Goal: Information Seeking & Learning: Learn about a topic

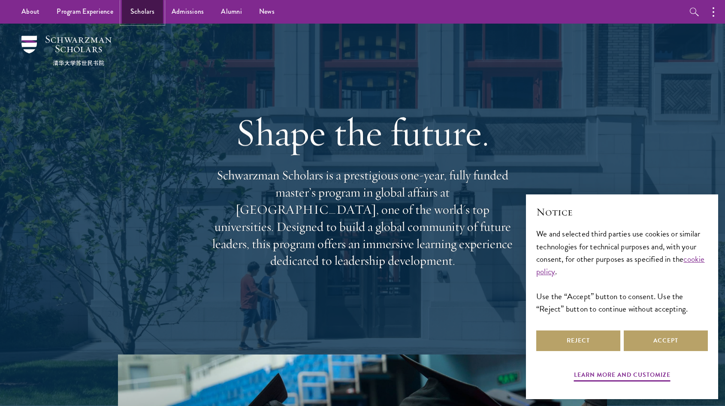
click at [150, 12] on link "Scholars" at bounding box center [142, 12] width 41 height 24
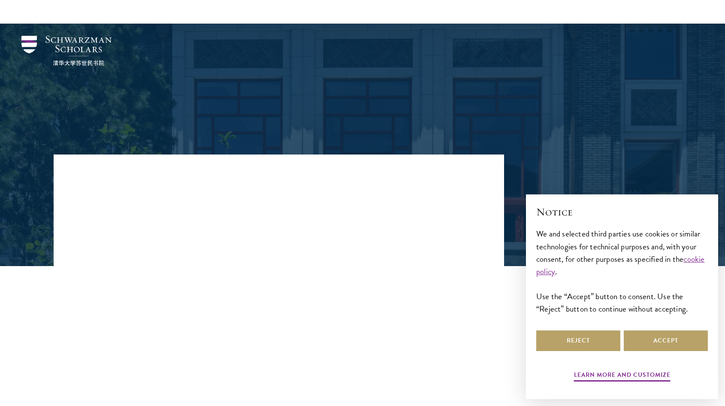
scroll to position [417, 0]
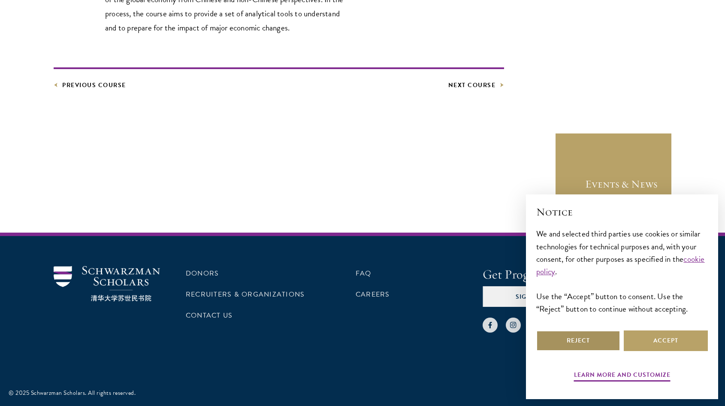
click at [559, 336] on button "Reject" at bounding box center [578, 340] width 84 height 21
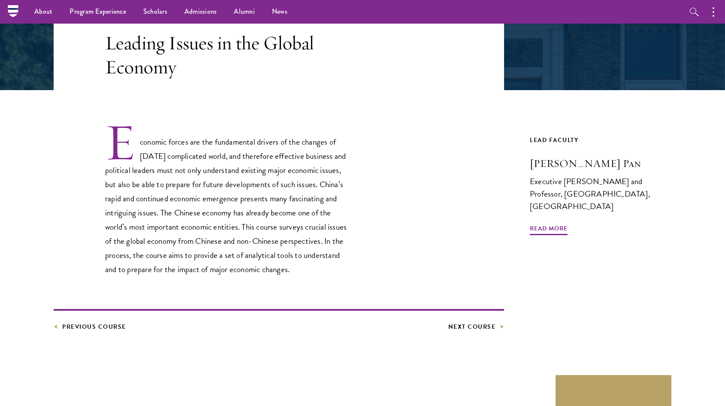
scroll to position [150, 0]
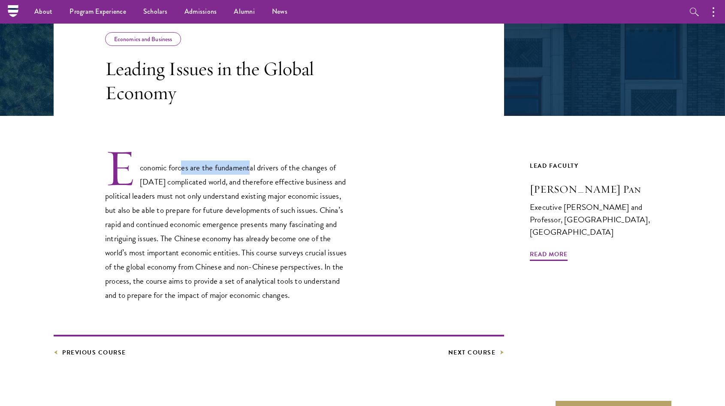
drag, startPoint x: 181, startPoint y: 166, endPoint x: 250, endPoint y: 168, distance: 69.5
click at [251, 168] on p "Economic forces are the fundamental drivers of the changes of [DATE] complicate…" at bounding box center [227, 225] width 244 height 154
click at [250, 168] on p "Economic forces are the fundamental drivers of the changes of [DATE] complicate…" at bounding box center [227, 225] width 244 height 154
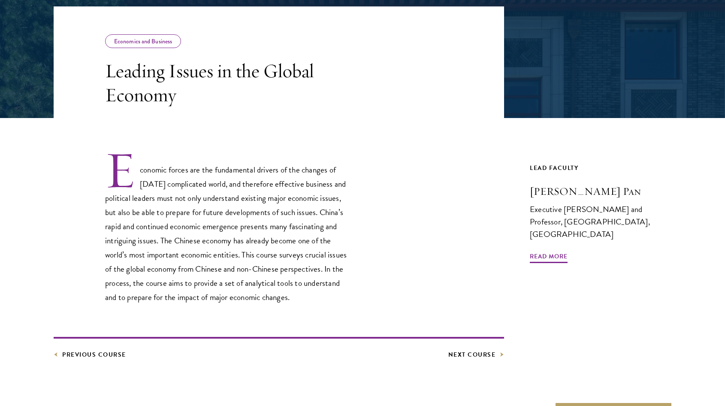
scroll to position [151, 0]
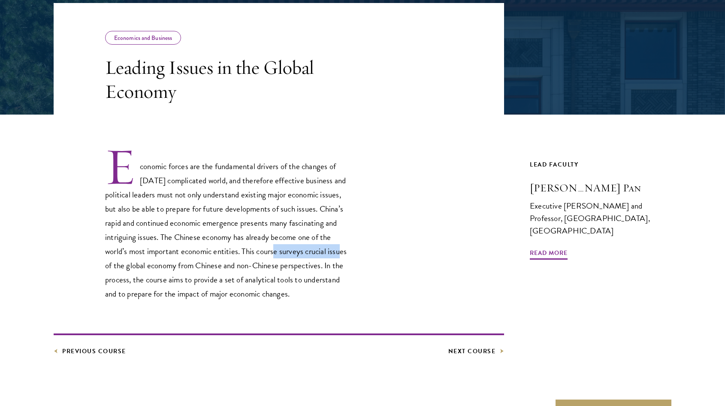
drag, startPoint x: 271, startPoint y: 256, endPoint x: 340, endPoint y: 256, distance: 69.1
click at [340, 256] on p "Economic forces are the fundamental drivers of the changes of [DATE] complicate…" at bounding box center [227, 224] width 244 height 154
drag, startPoint x: 348, startPoint y: 256, endPoint x: 268, endPoint y: 256, distance: 79.8
click at [268, 256] on p "Economic forces are the fundamental drivers of the changes of [DATE] complicate…" at bounding box center [227, 224] width 244 height 154
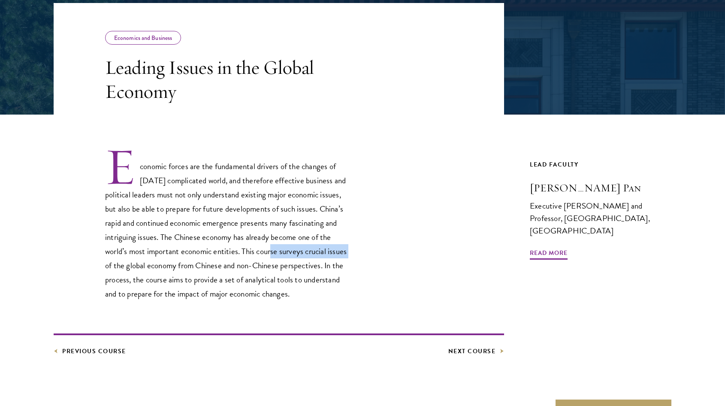
click at [268, 256] on p "Economic forces are the fundamental drivers of the changes of [DATE] complicate…" at bounding box center [227, 224] width 244 height 154
drag, startPoint x: 258, startPoint y: 254, endPoint x: 321, endPoint y: 254, distance: 62.6
click at [321, 254] on p "Economic forces are the fundamental drivers of the changes of [DATE] complicate…" at bounding box center [227, 224] width 244 height 154
drag, startPoint x: 326, startPoint y: 272, endPoint x: 262, endPoint y: 265, distance: 63.9
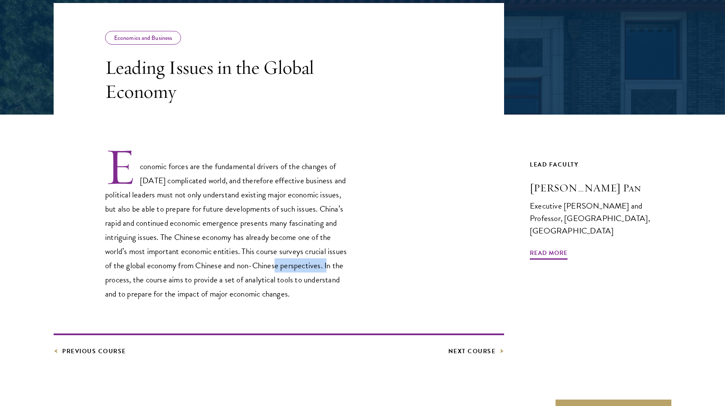
click at [263, 265] on p "Economic forces are the fundamental drivers of the changes of today’s complicat…" at bounding box center [227, 224] width 244 height 154
click at [262, 265] on p "Economic forces are the fundamental drivers of the changes of today’s complicat…" at bounding box center [227, 224] width 244 height 154
drag, startPoint x: 133, startPoint y: 267, endPoint x: 255, endPoint y: 266, distance: 121.8
click at [255, 266] on p "Economic forces are the fundamental drivers of the changes of today’s complicat…" at bounding box center [227, 224] width 244 height 154
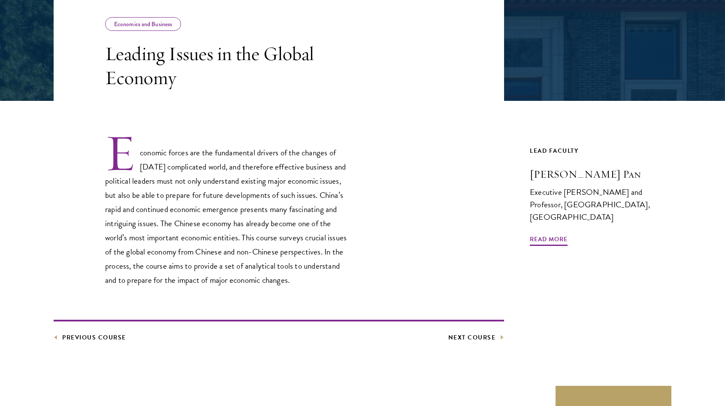
scroll to position [171, 0]
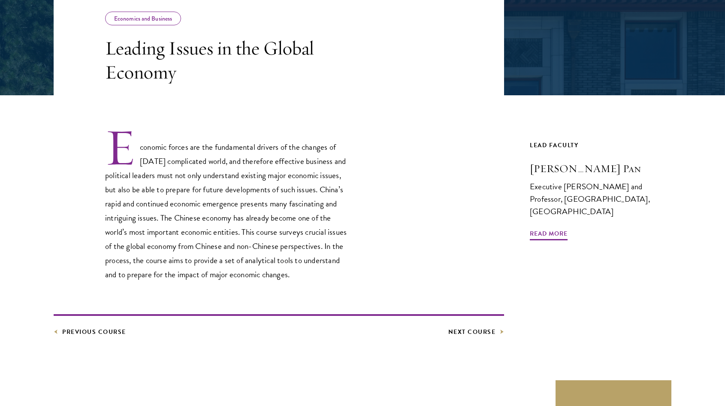
drag, startPoint x: 256, startPoint y: 263, endPoint x: 317, endPoint y: 264, distance: 60.9
click at [317, 264] on p "Economic forces are the fundamental drivers of the changes of today’s complicat…" at bounding box center [227, 204] width 244 height 154
drag, startPoint x: 299, startPoint y: 264, endPoint x: 258, endPoint y: 264, distance: 41.2
click at [258, 264] on p "Economic forces are the fundamental drivers of the changes of today’s complicat…" at bounding box center [227, 204] width 244 height 154
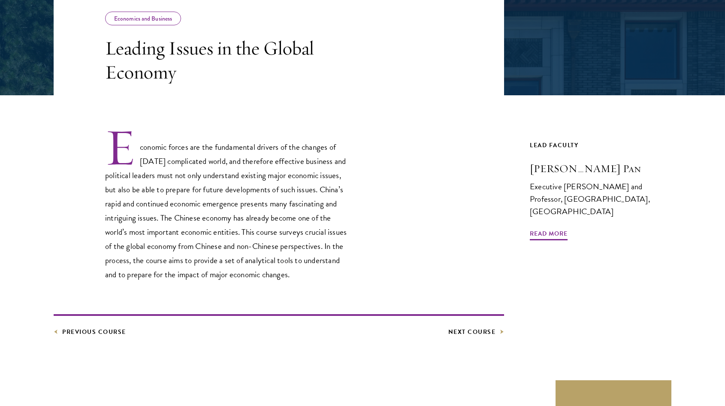
click at [258, 264] on p "Economic forces are the fundamental drivers of the changes of today’s complicat…" at bounding box center [227, 204] width 244 height 154
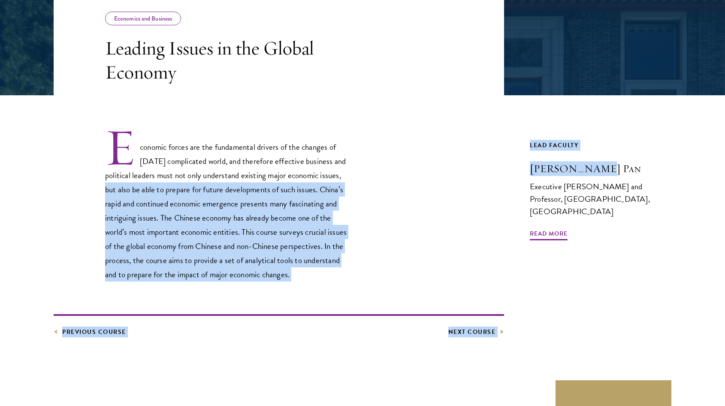
drag, startPoint x: 494, startPoint y: 174, endPoint x: 599, endPoint y: 171, distance: 105.1
click at [599, 171] on div "Economics and Business Leading Issues in the Global Economy Economic forces are…" at bounding box center [363, 160] width 618 height 353
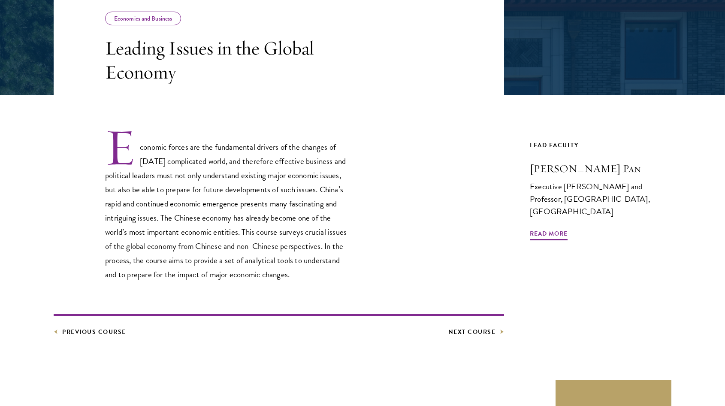
click at [449, 161] on div "Economic forces are the fundamental drivers of the changes of today’s complicat…" at bounding box center [279, 204] width 450 height 154
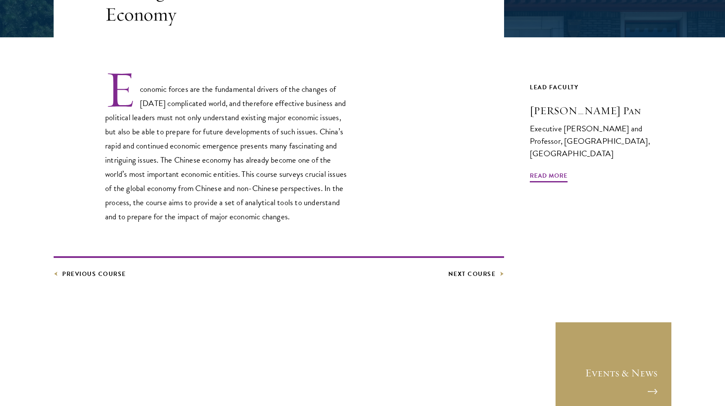
scroll to position [238, 0]
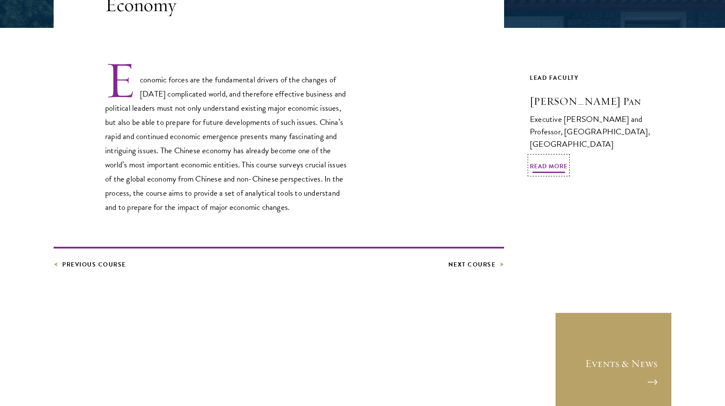
click at [546, 161] on span "Read More" at bounding box center [549, 167] width 38 height 13
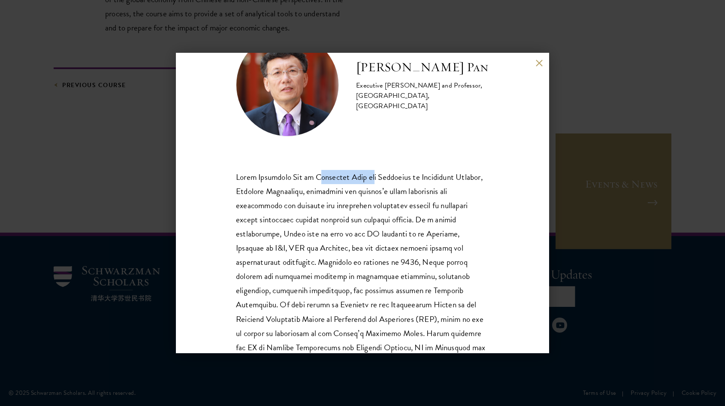
drag, startPoint x: 318, startPoint y: 179, endPoint x: 401, endPoint y: 179, distance: 83.2
click at [401, 179] on p at bounding box center [362, 283] width 253 height 227
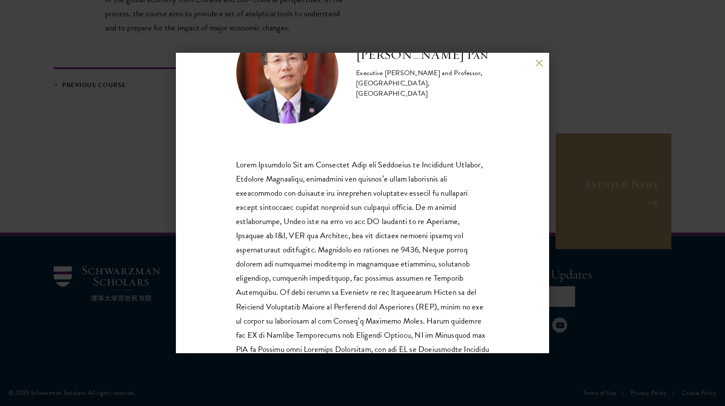
scroll to position [59, 0]
drag, startPoint x: 350, startPoint y: 176, endPoint x: 424, endPoint y: 176, distance: 73.8
click at [424, 176] on p at bounding box center [362, 269] width 253 height 227
drag, startPoint x: 265, startPoint y: 171, endPoint x: 367, endPoint y: 175, distance: 102.1
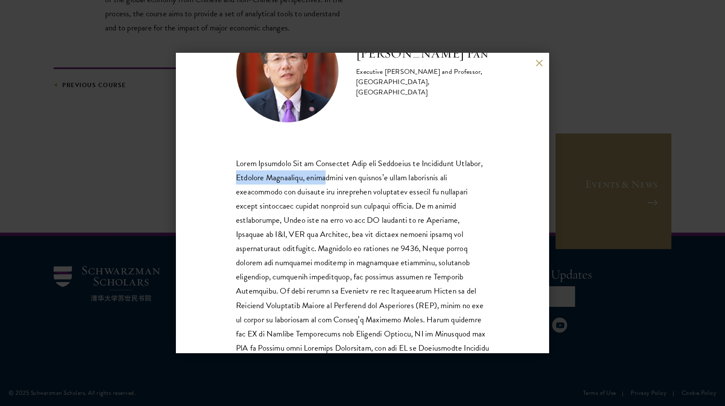
click at [365, 174] on p at bounding box center [362, 269] width 253 height 227
click at [367, 175] on p at bounding box center [362, 269] width 253 height 227
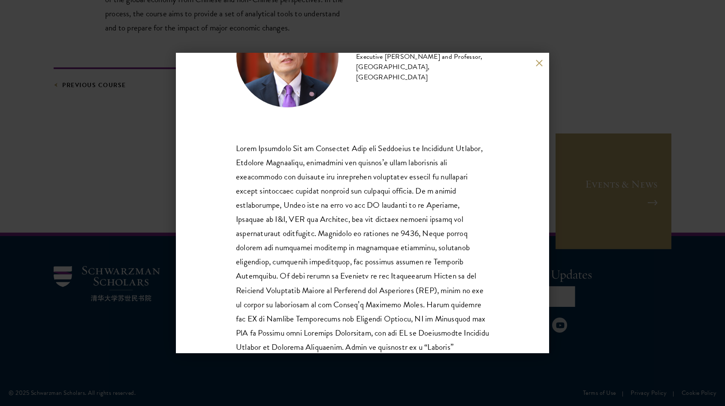
scroll to position [65, 0]
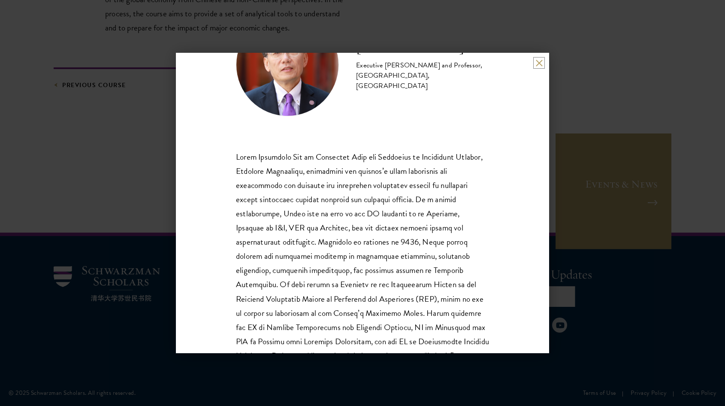
click at [538, 62] on button at bounding box center [538, 62] width 7 height 7
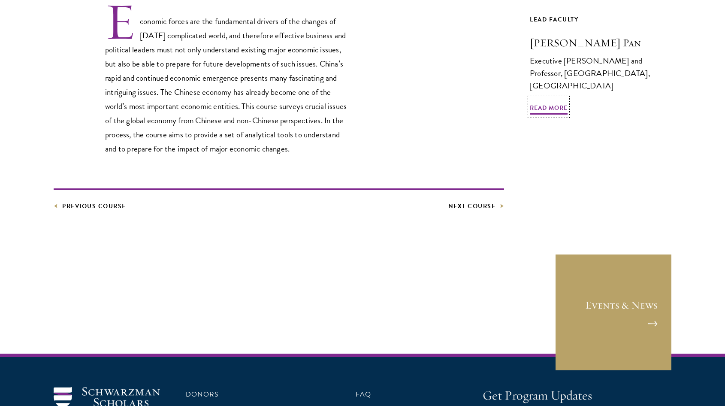
scroll to position [414, 0]
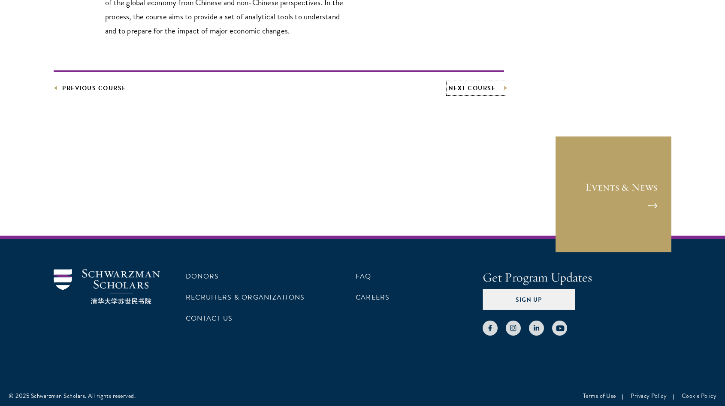
click at [479, 86] on link "Next Course" at bounding box center [476, 88] width 56 height 11
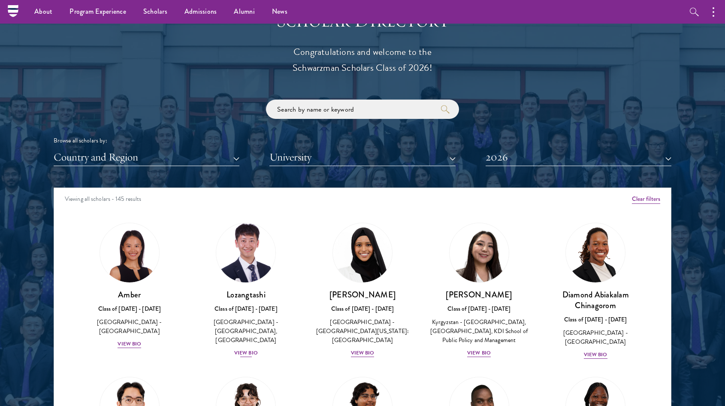
scroll to position [946, 0]
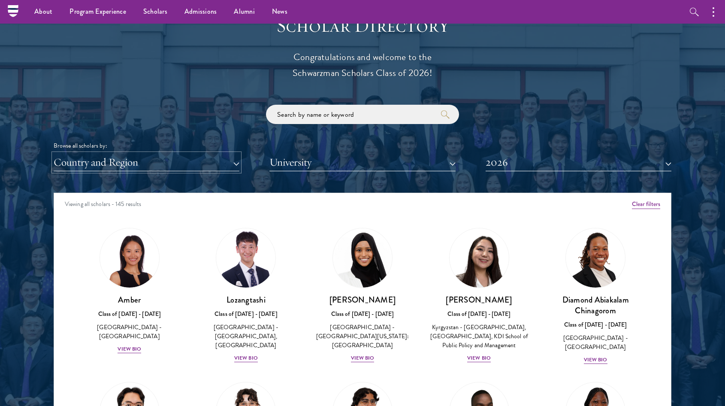
click at [238, 165] on button "Country and Region" at bounding box center [147, 163] width 186 height 18
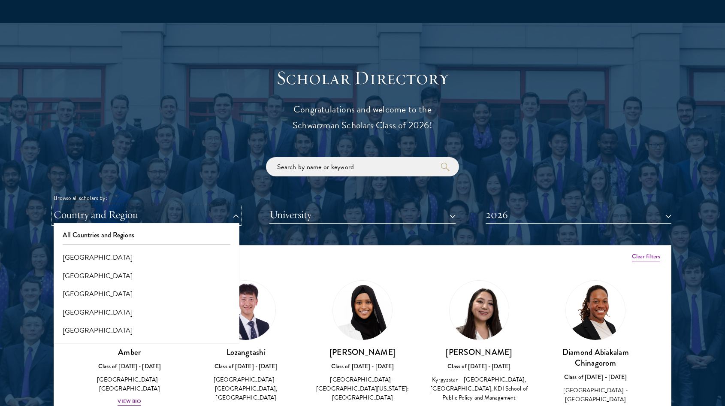
scroll to position [895, 0]
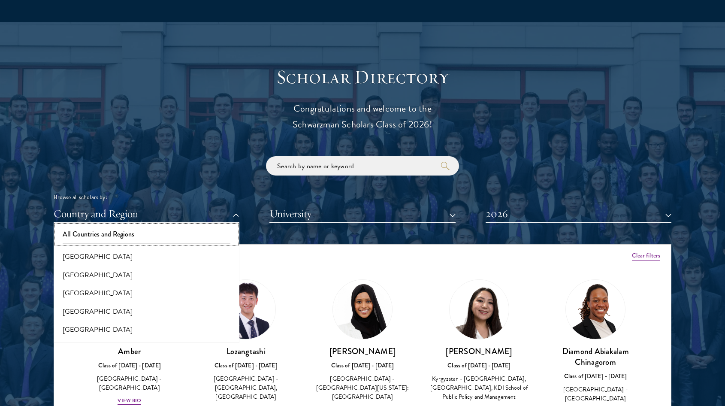
click at [109, 232] on button "All Countries and Regions" at bounding box center [146, 234] width 181 height 18
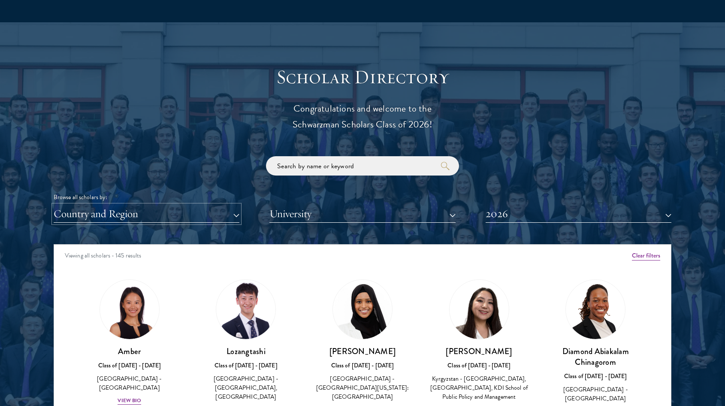
click at [115, 213] on button "Country and Region" at bounding box center [147, 214] width 186 height 18
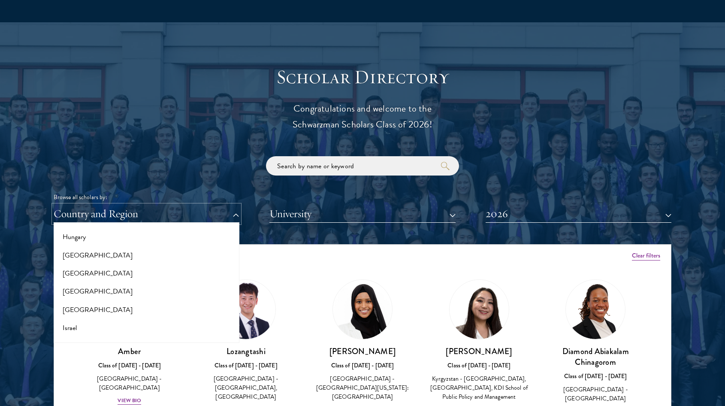
scroll to position [654, 0]
click at [104, 240] on button "Hungary" at bounding box center [146, 238] width 181 height 18
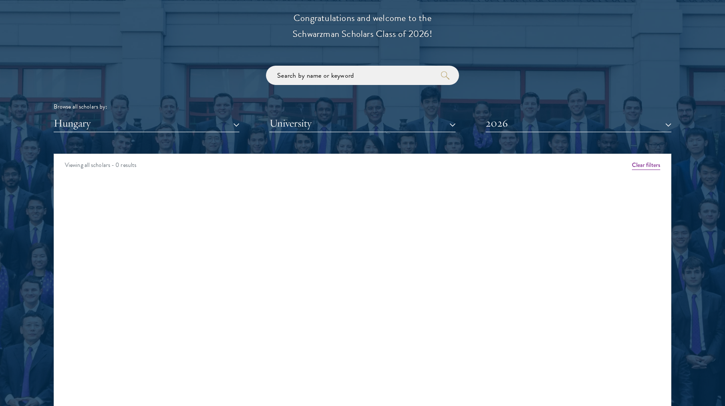
scroll to position [992, 0]
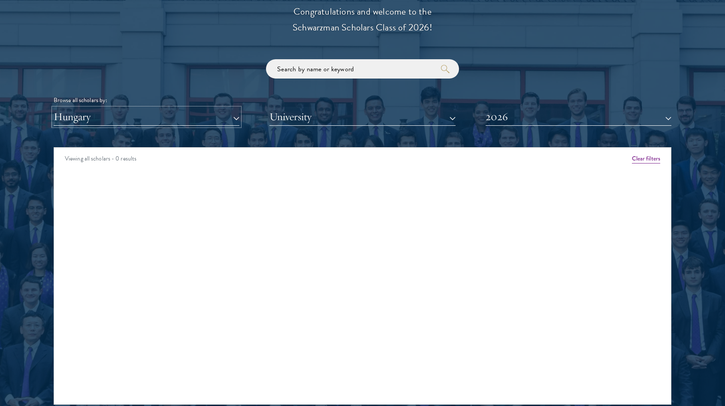
click at [195, 112] on button "Hungary" at bounding box center [147, 117] width 186 height 18
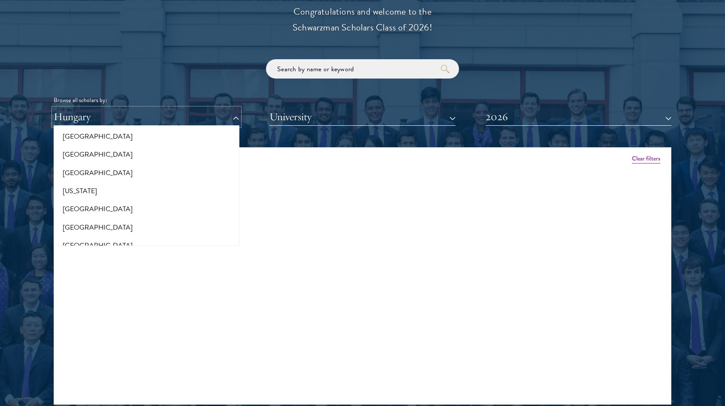
scroll to position [462, 0]
click at [99, 208] on button "[GEOGRAPHIC_DATA]" at bounding box center [146, 206] width 181 height 18
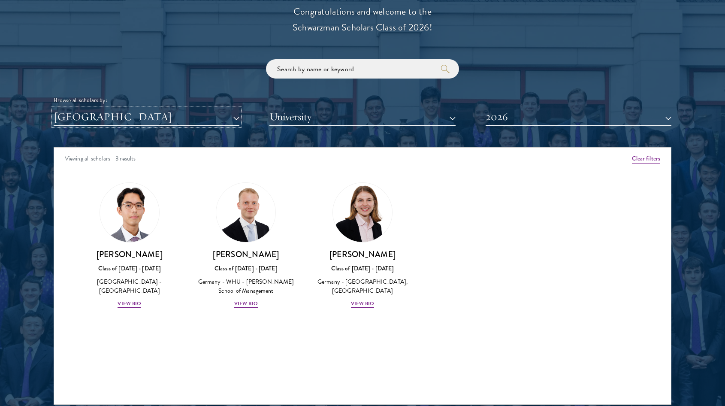
click at [176, 117] on button "[GEOGRAPHIC_DATA]" at bounding box center [147, 117] width 186 height 18
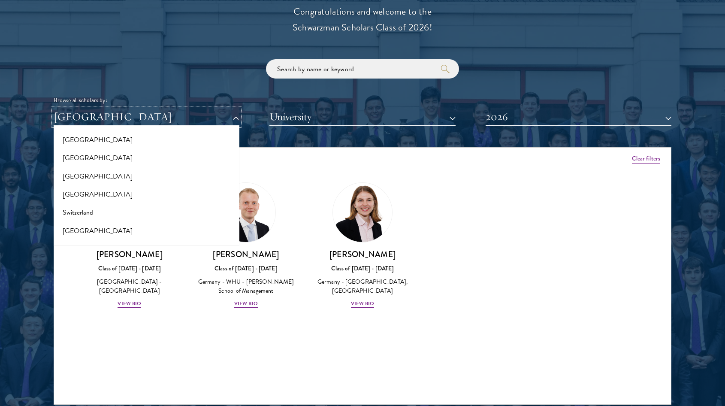
scroll to position [1527, 0]
click at [141, 161] on button "[GEOGRAPHIC_DATA]" at bounding box center [146, 160] width 181 height 18
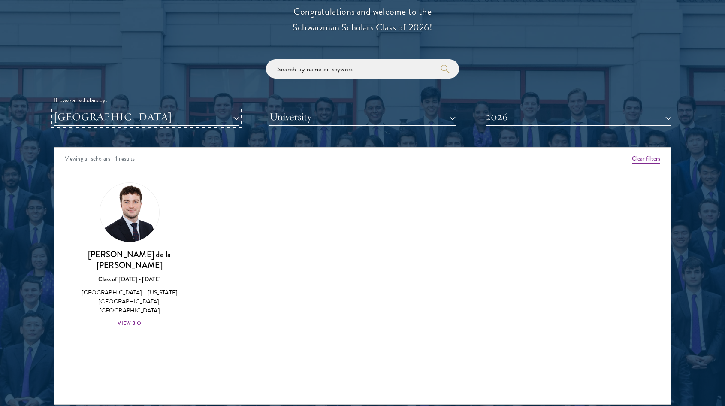
click at [220, 125] on button "[GEOGRAPHIC_DATA]" at bounding box center [147, 117] width 186 height 18
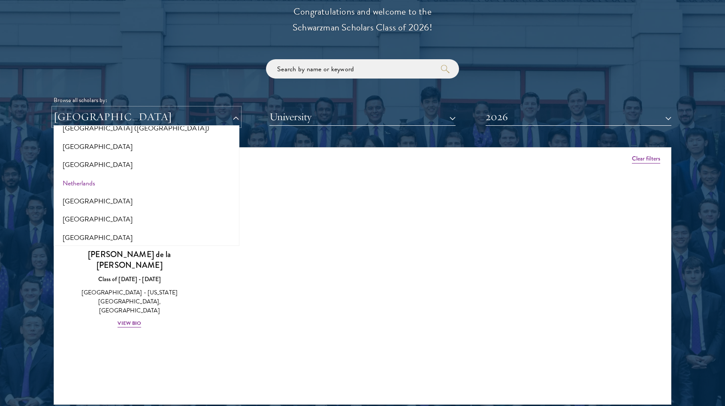
scroll to position [1108, 0]
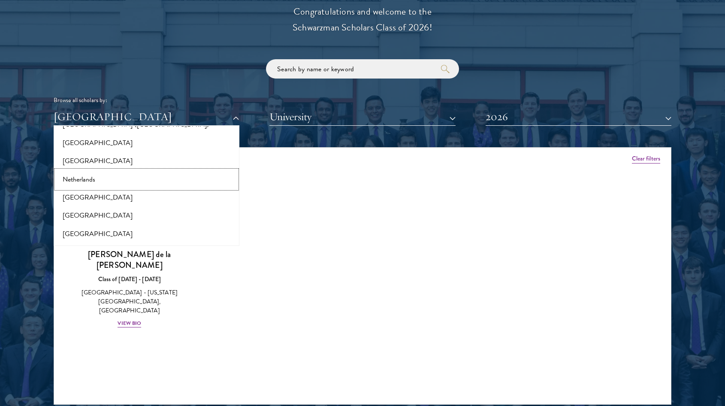
click at [100, 182] on button "Netherlands" at bounding box center [146, 179] width 181 height 18
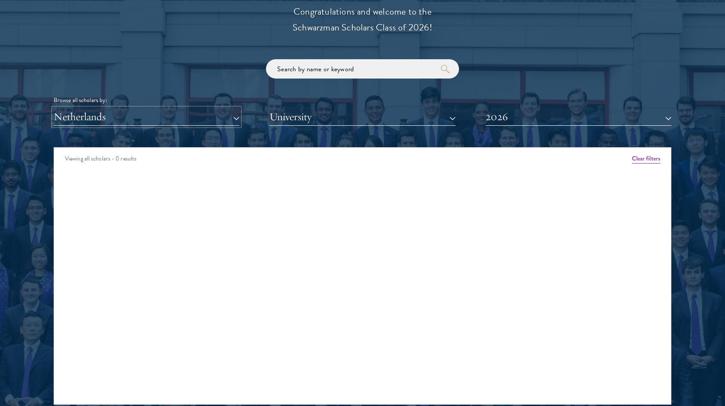
click at [208, 118] on button "Netherlands" at bounding box center [147, 117] width 186 height 18
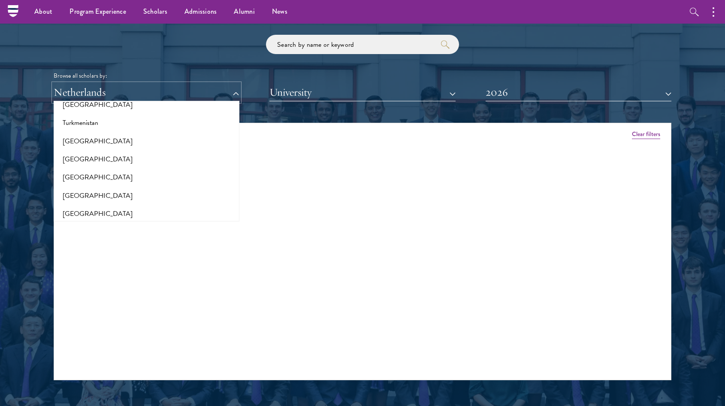
scroll to position [1721, 0]
click at [117, 197] on button "[GEOGRAPHIC_DATA]" at bounding box center [146, 196] width 181 height 18
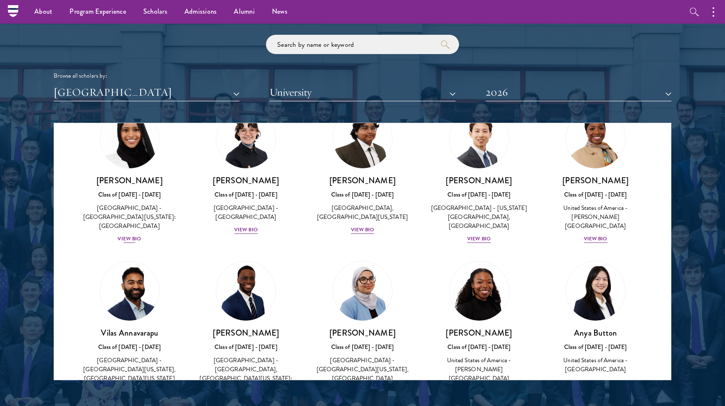
scroll to position [50, 0]
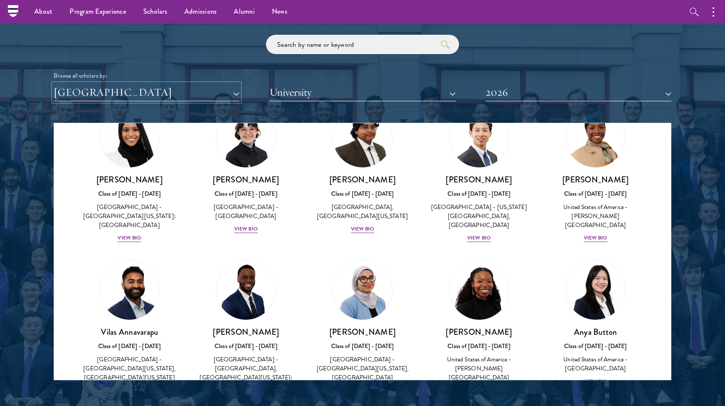
click at [207, 100] on button "[GEOGRAPHIC_DATA]" at bounding box center [147, 93] width 186 height 18
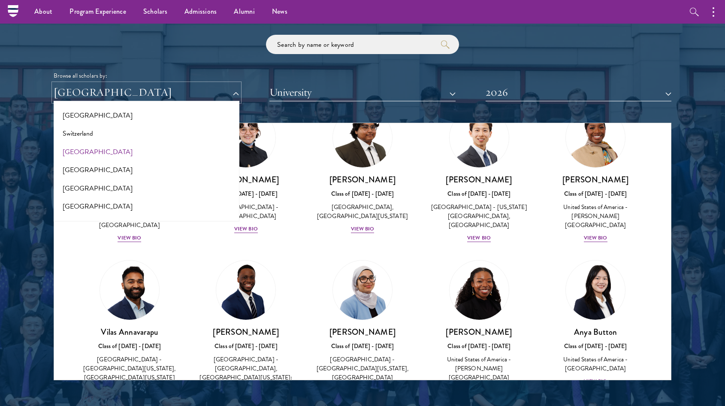
scroll to position [1574, 0]
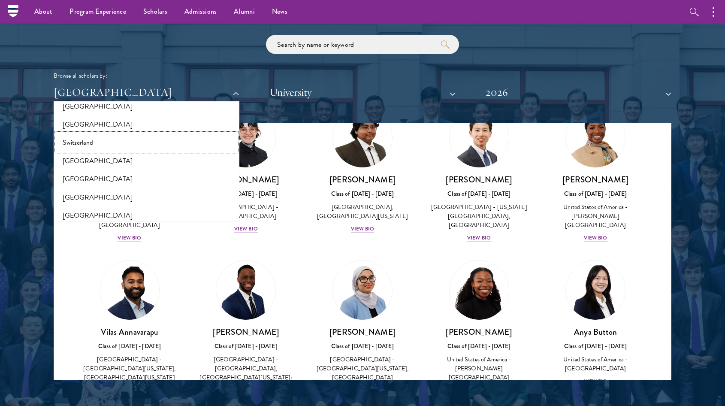
click at [146, 142] on button "Switzerland" at bounding box center [146, 142] width 181 height 18
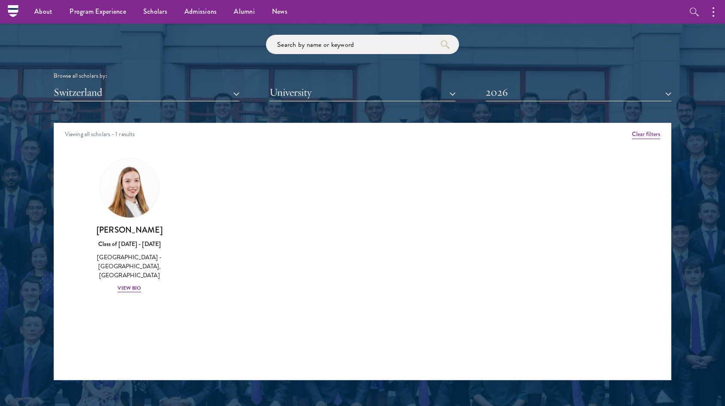
click at [133, 288] on div "Fiona Koh Class of 2025 - 2026 Switzerland - Manhattan University, University o…" at bounding box center [129, 225] width 117 height 152
click at [133, 284] on div "View Bio" at bounding box center [130, 288] width 24 height 8
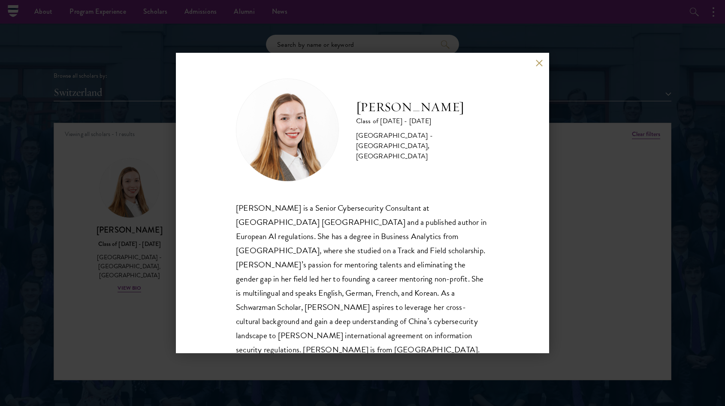
click at [543, 61] on div "Fiona Koh Class of 2025 - 2026 Switzerland - Manhattan University, University o…" at bounding box center [362, 203] width 373 height 300
click at [540, 63] on button at bounding box center [538, 62] width 7 height 7
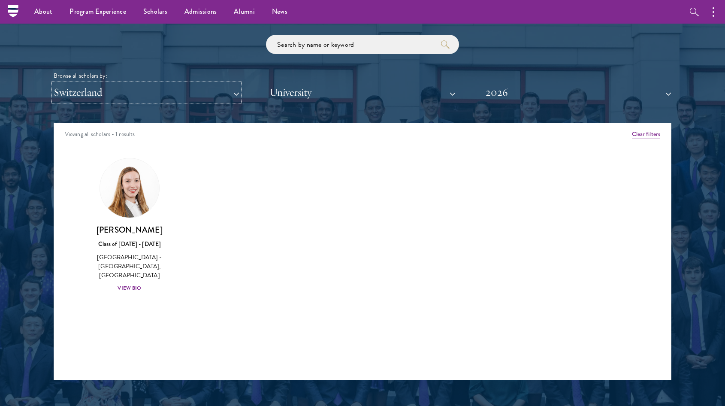
click at [182, 84] on button "Switzerland" at bounding box center [147, 93] width 186 height 18
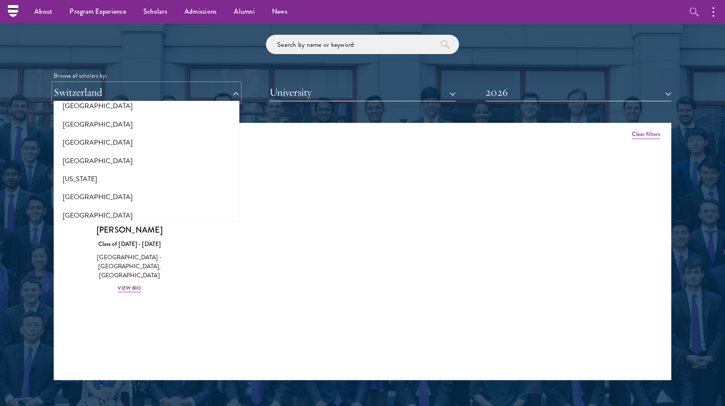
scroll to position [446, 0]
click at [93, 162] on button "[GEOGRAPHIC_DATA]" at bounding box center [146, 163] width 181 height 18
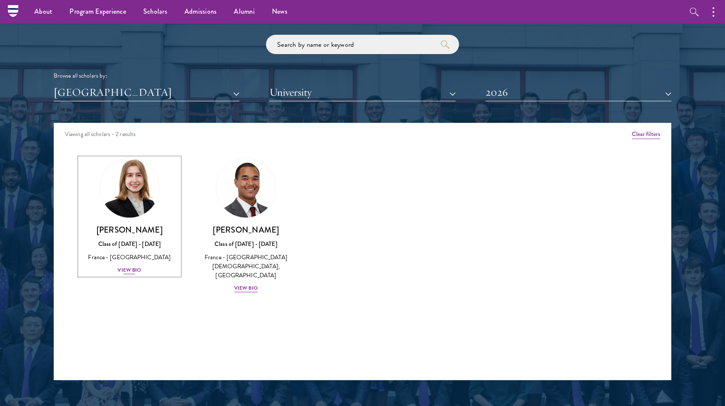
click at [145, 204] on img at bounding box center [129, 187] width 65 height 65
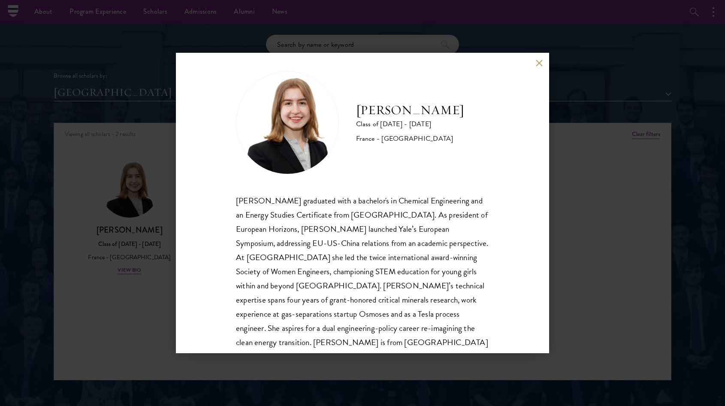
scroll to position [9, 0]
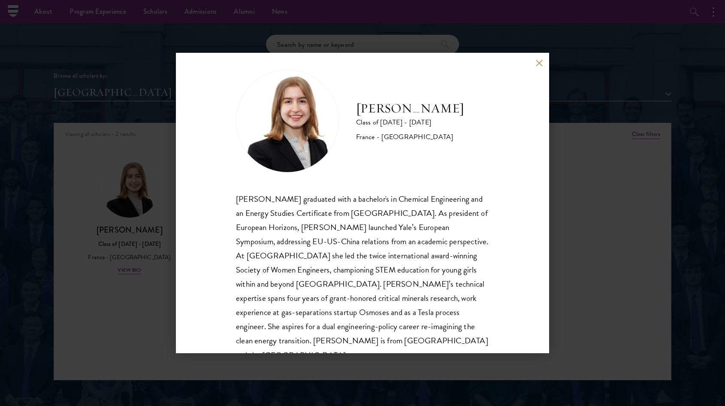
click at [535, 58] on div "Anne-Amélie Campant Class of 2025 - 2026 France - Yale University Anne-Amélie C…" at bounding box center [362, 203] width 373 height 300
click at [537, 62] on button at bounding box center [538, 62] width 7 height 7
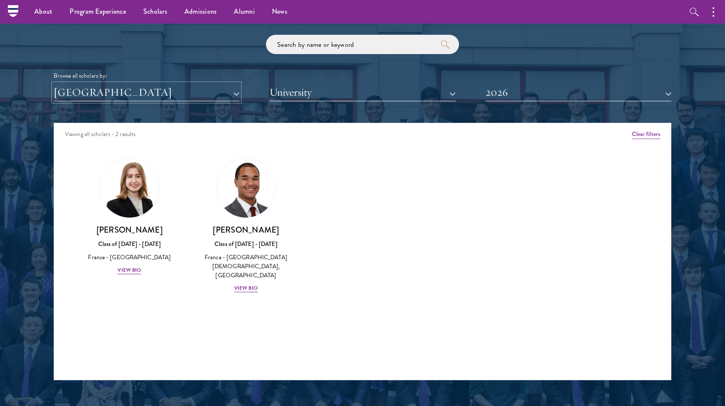
click at [93, 93] on button "[GEOGRAPHIC_DATA]" at bounding box center [147, 93] width 186 height 18
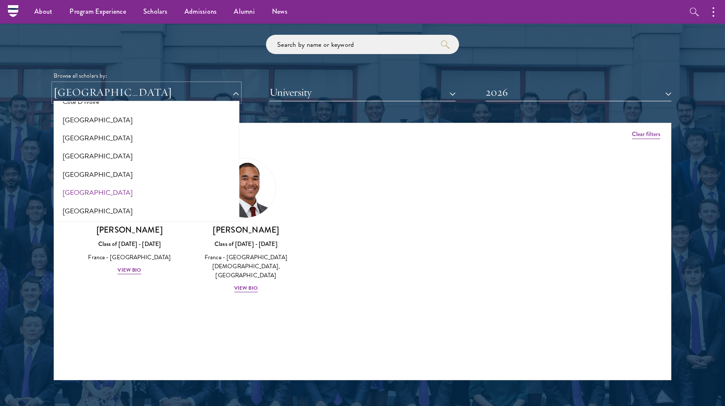
scroll to position [384, 0]
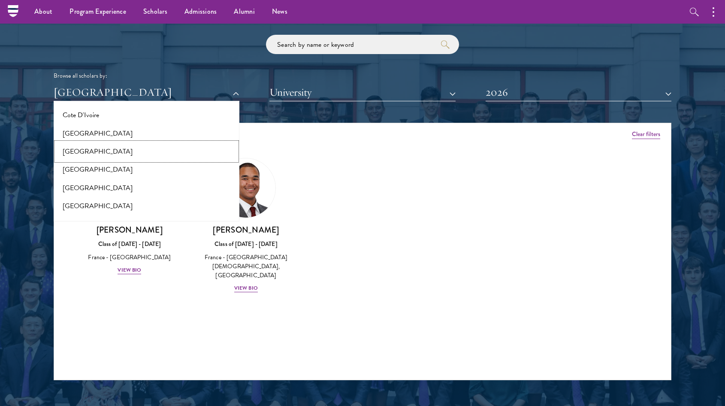
click at [88, 151] on button "[GEOGRAPHIC_DATA]" at bounding box center [146, 151] width 181 height 18
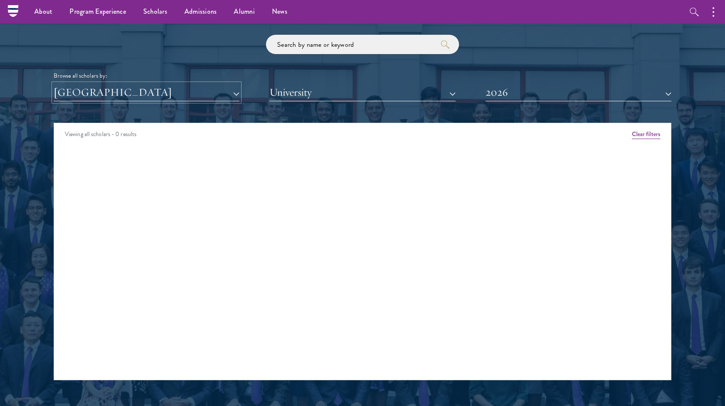
click at [199, 97] on button "[GEOGRAPHIC_DATA]" at bounding box center [147, 93] width 186 height 18
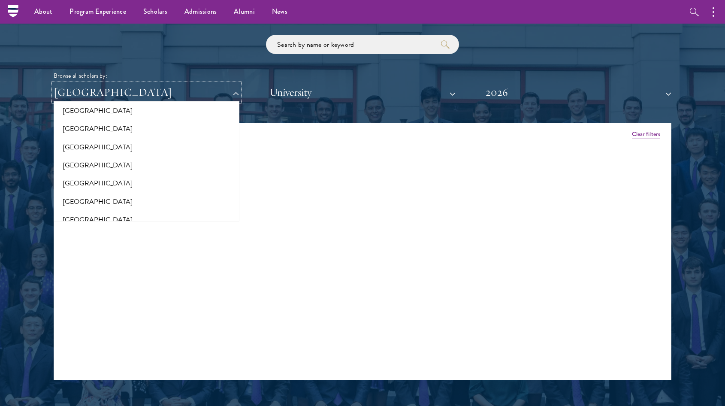
scroll to position [174, 0]
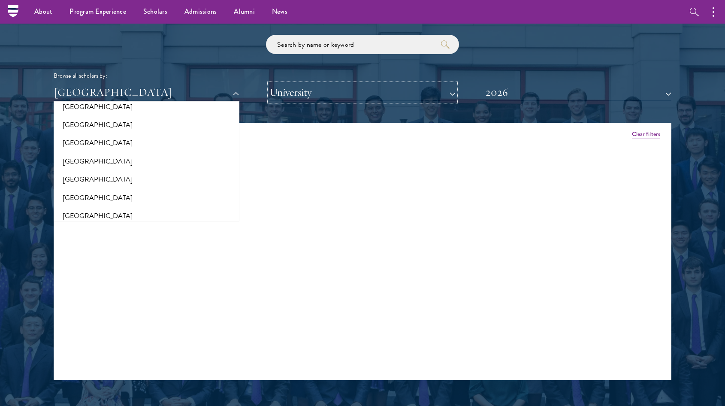
click at [387, 94] on button "University" at bounding box center [362, 93] width 186 height 18
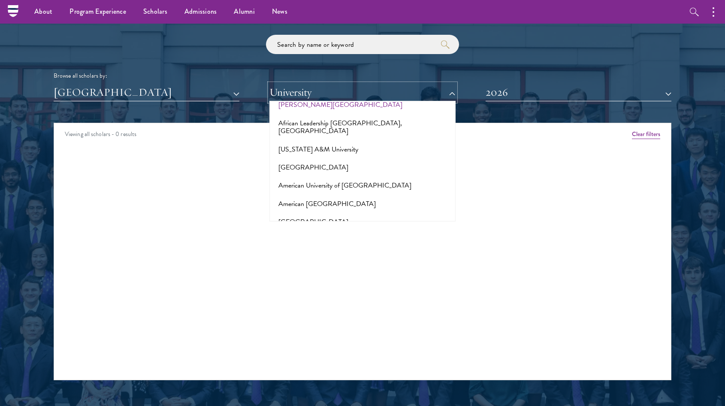
scroll to position [33, 0]
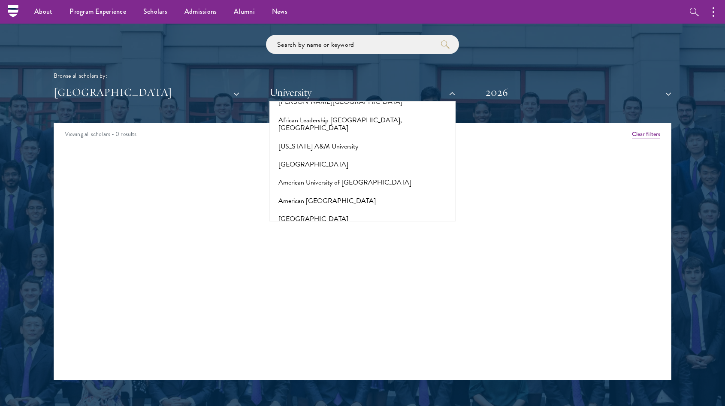
click at [236, 104] on div "Scholar Directory Congratulations and welcome to the Schwarzman Scholars Class …" at bounding box center [363, 162] width 618 height 436
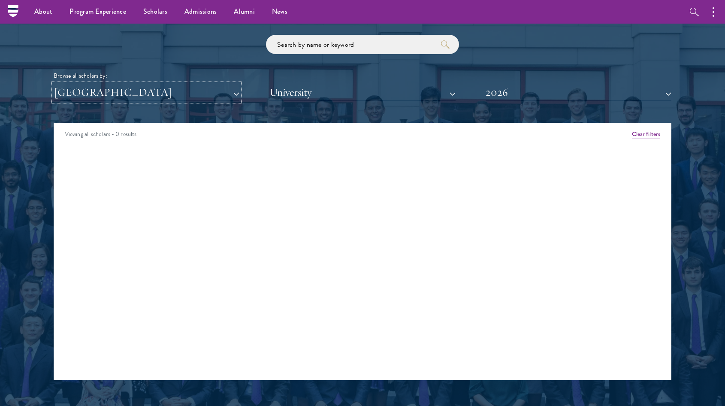
click at [226, 90] on button "[GEOGRAPHIC_DATA]" at bounding box center [147, 93] width 186 height 18
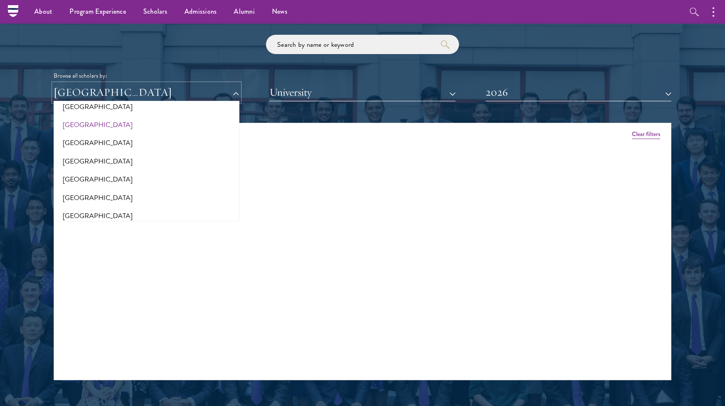
scroll to position [0, 0]
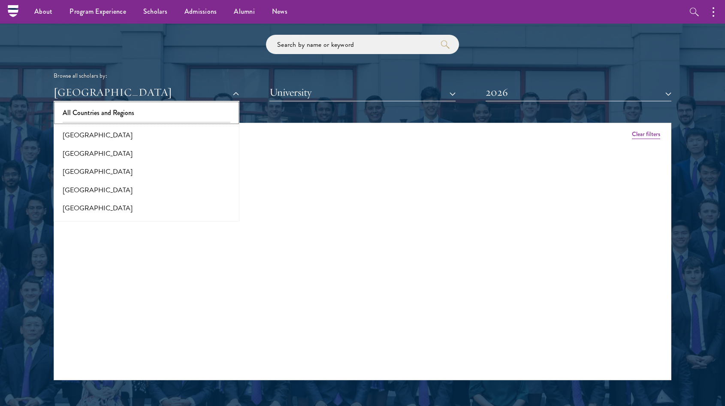
click at [175, 117] on button "All Countries and Regions" at bounding box center [146, 113] width 181 height 18
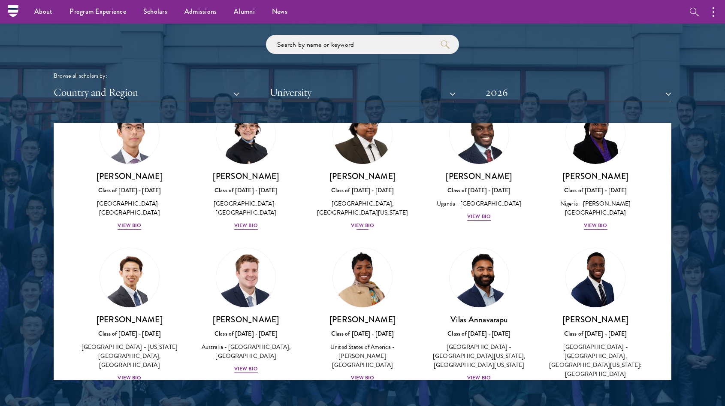
scroll to position [209, 0]
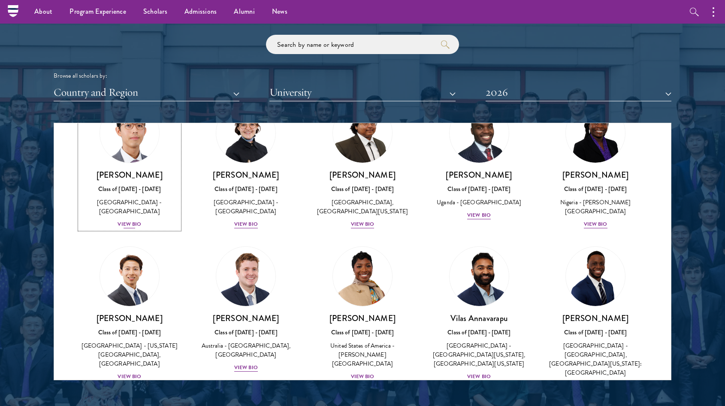
click at [136, 222] on div "View Bio" at bounding box center [130, 224] width 24 height 8
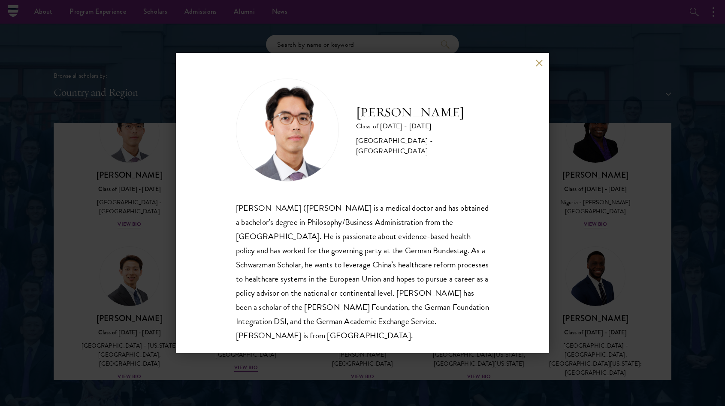
scroll to position [1, 0]
drag, startPoint x: 295, startPoint y: 242, endPoint x: 400, endPoint y: 259, distance: 106.8
click at [400, 259] on div "Siegfried (Jason) Adelhoefer is a medical doctor and has obtained a bachelor’s …" at bounding box center [362, 271] width 253 height 142
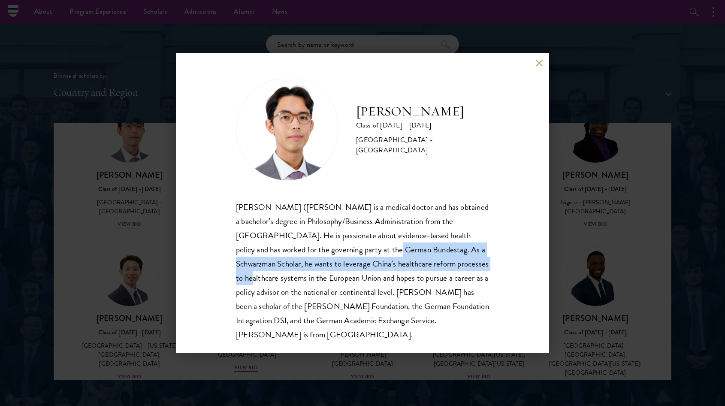
click at [400, 259] on div "Siegfried (Jason) Adelhoefer is a medical doctor and has obtained a bachelor’s …" at bounding box center [362, 271] width 253 height 142
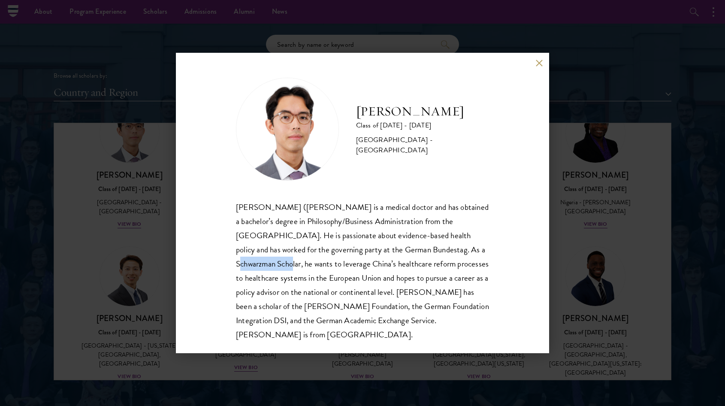
drag, startPoint x: 383, startPoint y: 250, endPoint x: 432, endPoint y: 250, distance: 49.3
click at [432, 250] on div "Siegfried (Jason) Adelhoefer is a medical doctor and has obtained a bachelor’s …" at bounding box center [362, 271] width 253 height 142
drag, startPoint x: 432, startPoint y: 250, endPoint x: 399, endPoint y: 250, distance: 33.5
click at [399, 250] on div "Siegfried (Jason) Adelhoefer is a medical doctor and has obtained a bachelor’s …" at bounding box center [362, 271] width 253 height 142
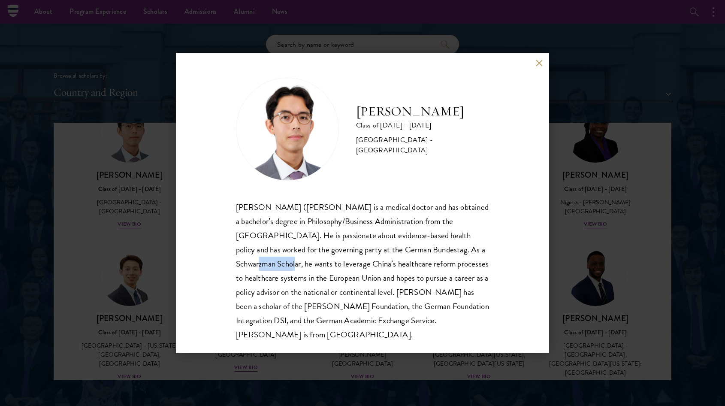
click at [399, 250] on div "Siegfried (Jason) Adelhoefer is a medical doctor and has obtained a bachelor’s …" at bounding box center [362, 271] width 253 height 142
drag, startPoint x: 379, startPoint y: 243, endPoint x: 461, endPoint y: 247, distance: 82.4
click at [461, 247] on div "Siegfried (Jason) Adelhoefer is a medical doctor and has obtained a bachelor’s …" at bounding box center [362, 271] width 253 height 142
drag, startPoint x: 340, startPoint y: 280, endPoint x: 404, endPoint y: 281, distance: 64.3
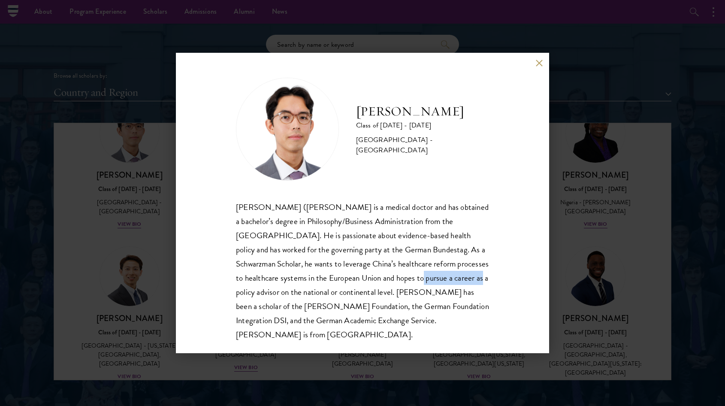
click at [404, 281] on div "Siegfried (Jason) Adelhoefer is a medical doctor and has obtained a bachelor’s …" at bounding box center [362, 271] width 253 height 142
click at [537, 64] on button at bounding box center [538, 62] width 7 height 7
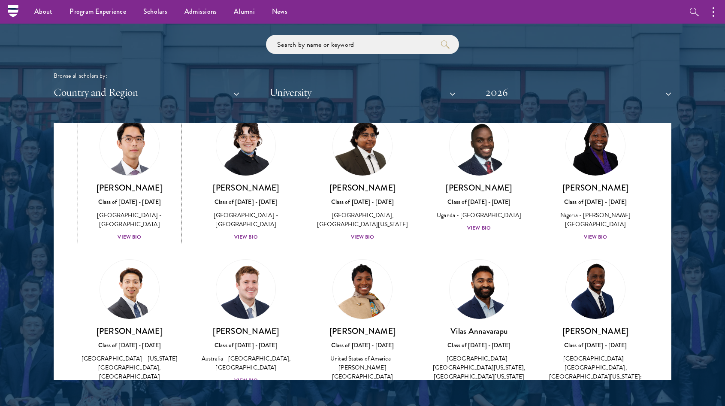
scroll to position [196, 0]
click at [177, 105] on div "Scholar Directory Congratulations and welcome to the Schwarzman Scholars Class …" at bounding box center [363, 162] width 618 height 436
click at [180, 93] on button "Country and Region" at bounding box center [147, 93] width 186 height 18
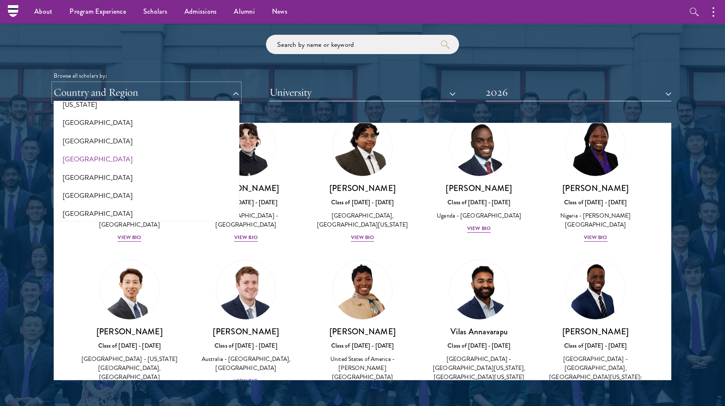
scroll to position [503, 0]
click at [89, 138] on button "[GEOGRAPHIC_DATA]" at bounding box center [146, 141] width 181 height 18
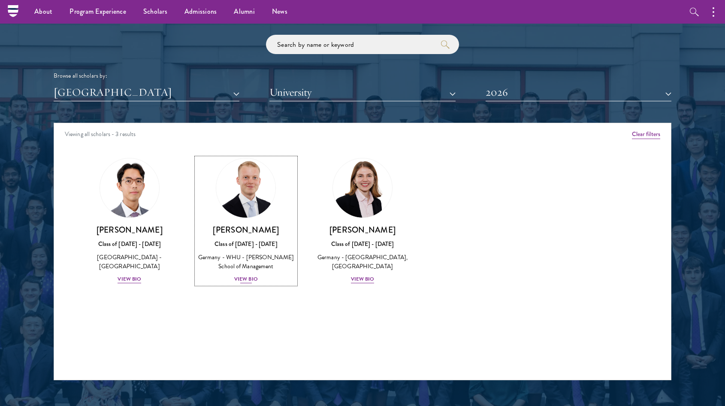
click at [245, 274] on div "Moritz Homrich Class of 2025 - 2026 Germany - WHU - Otto Beisheim School of Man…" at bounding box center [246, 254] width 100 height 60
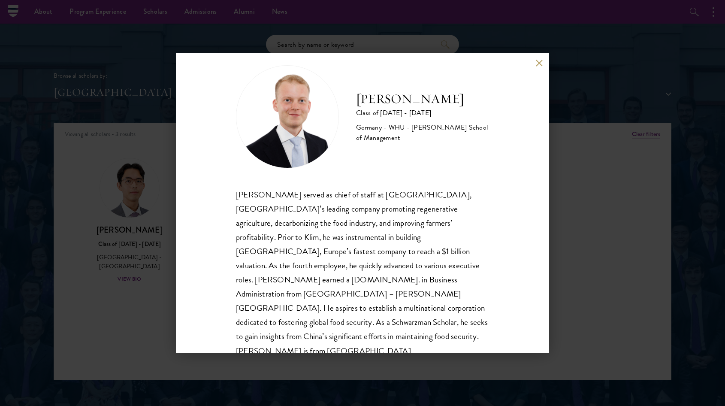
scroll to position [15, 0]
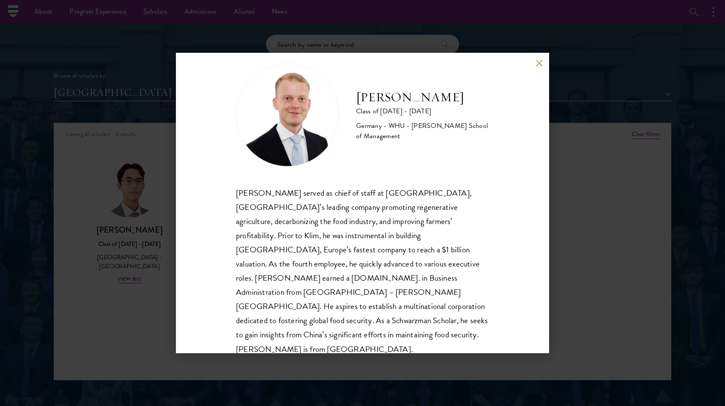
click at [538, 63] on button at bounding box center [538, 62] width 7 height 7
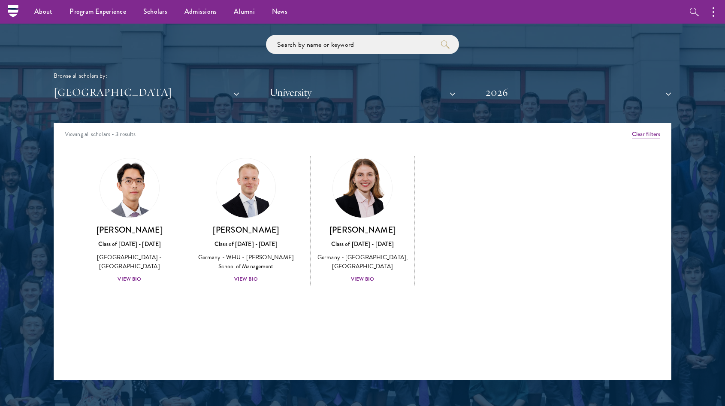
click at [375, 202] on img at bounding box center [362, 187] width 65 height 65
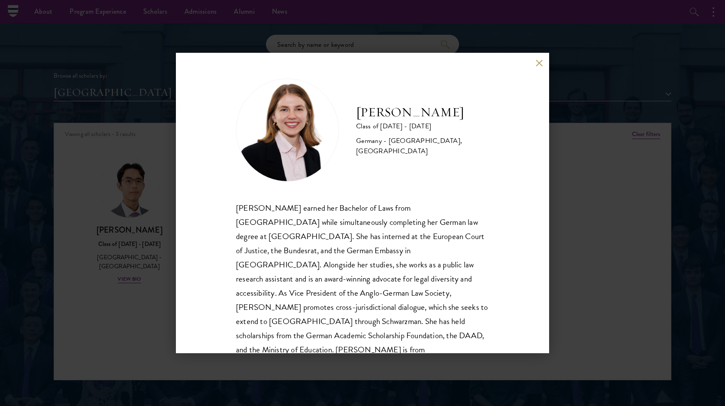
click at [543, 64] on div "Hannah Kuhn Class of 2025 - 2026 Germany - King's College London, Berlin Humbol…" at bounding box center [362, 203] width 373 height 300
click at [537, 60] on button at bounding box center [538, 62] width 7 height 7
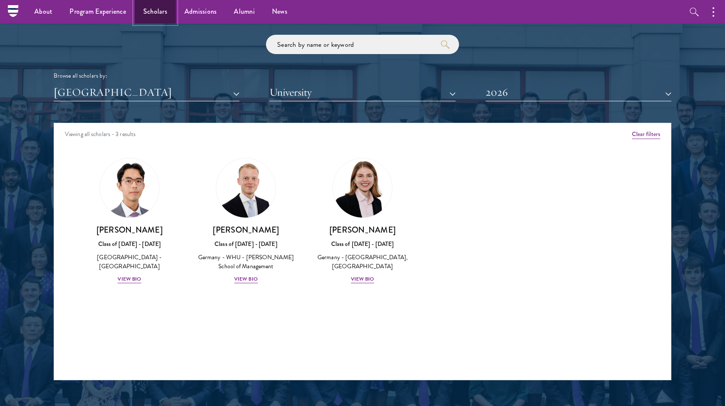
click at [148, 16] on link "Scholars" at bounding box center [155, 12] width 41 height 24
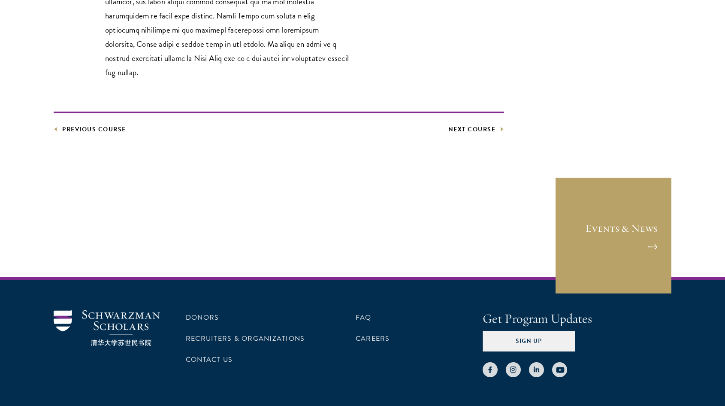
scroll to position [502, 0]
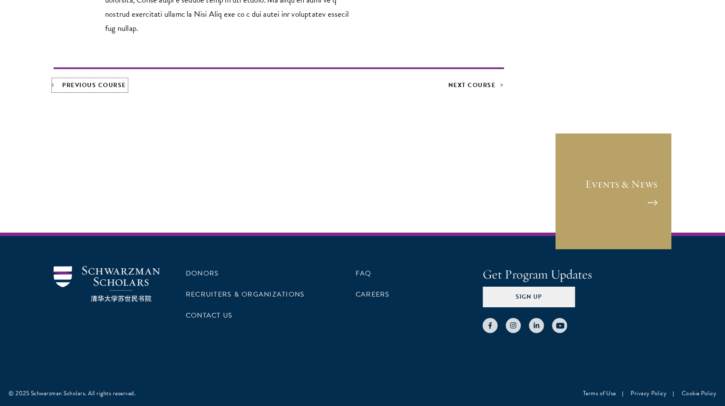
click at [100, 87] on link "Previous Course" at bounding box center [90, 85] width 72 height 11
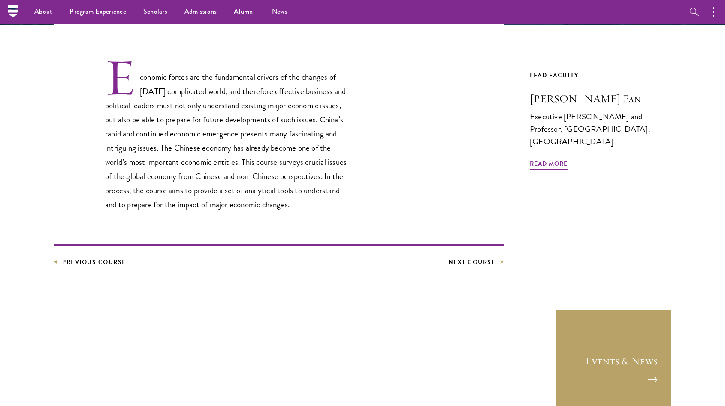
scroll to position [225, 0]
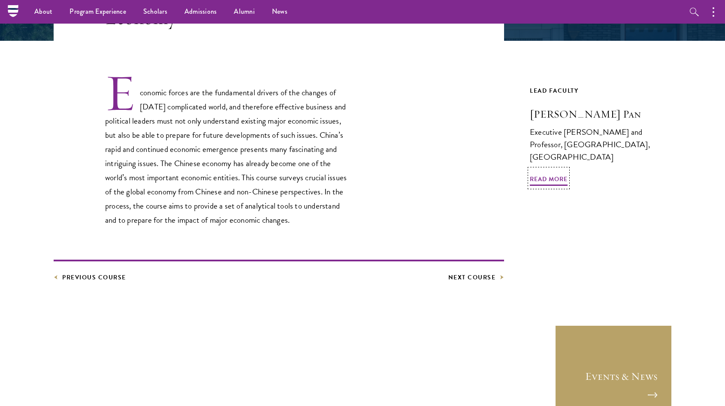
click at [564, 116] on h3 "[PERSON_NAME] Pan" at bounding box center [601, 114] width 142 height 15
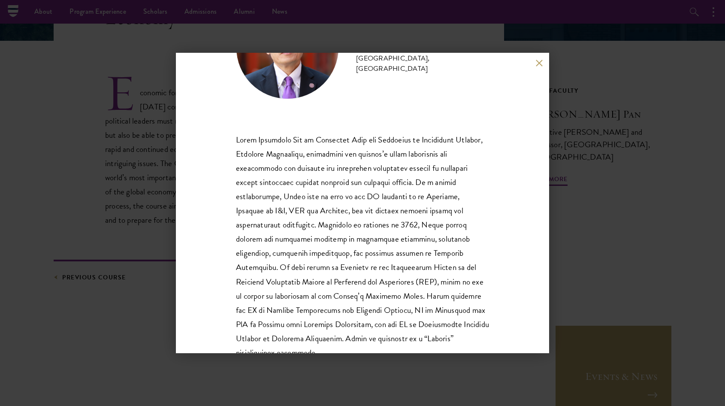
scroll to position [87, 0]
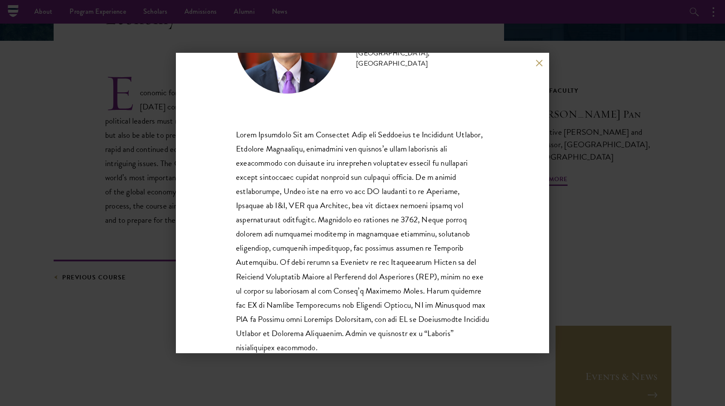
drag, startPoint x: 265, startPoint y: 194, endPoint x: 350, endPoint y: 194, distance: 84.9
click at [350, 194] on p at bounding box center [362, 240] width 253 height 227
drag, startPoint x: 347, startPoint y: 190, endPoint x: 413, endPoint y: 185, distance: 65.4
click at [413, 185] on p at bounding box center [362, 240] width 253 height 227
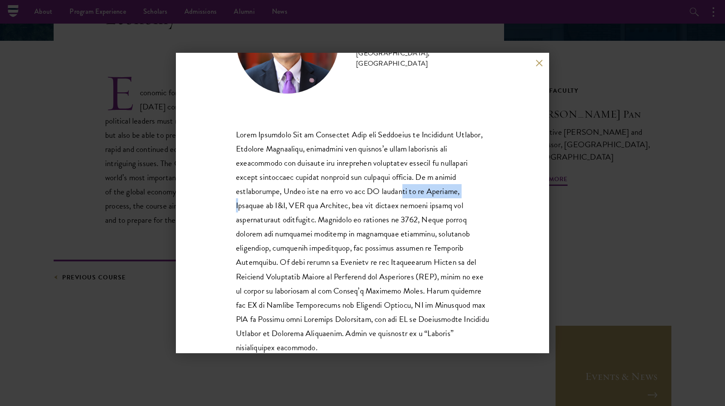
click at [413, 185] on p at bounding box center [362, 240] width 253 height 227
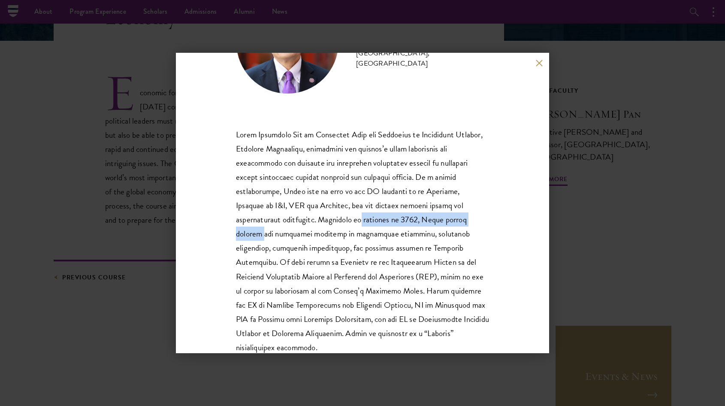
drag, startPoint x: 276, startPoint y: 222, endPoint x: 419, endPoint y: 223, distance: 142.8
click at [419, 223] on p at bounding box center [362, 240] width 253 height 227
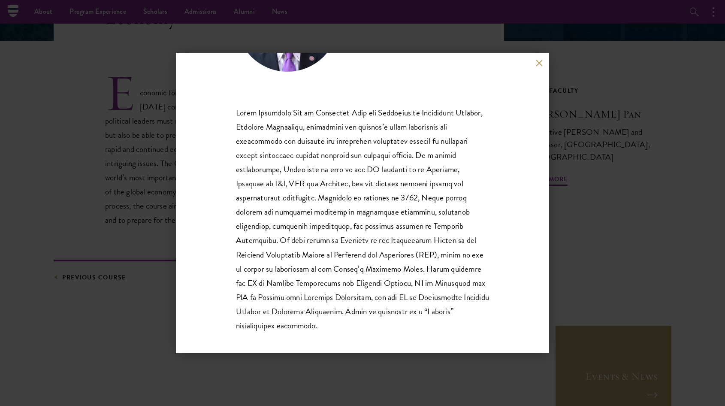
scroll to position [115, 0]
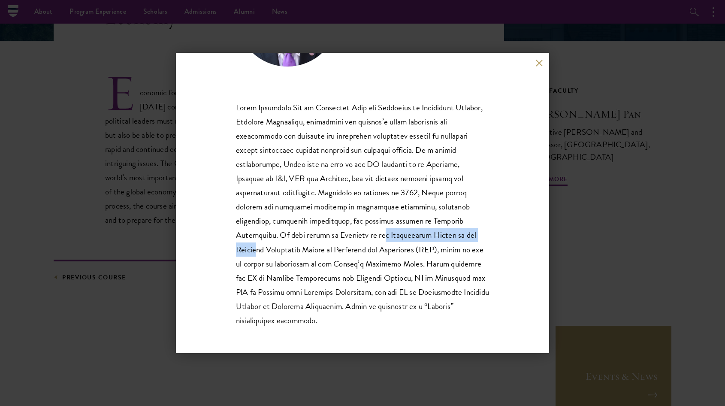
drag, startPoint x: 282, startPoint y: 232, endPoint x: 399, endPoint y: 230, distance: 117.1
click at [399, 230] on p at bounding box center [362, 213] width 253 height 227
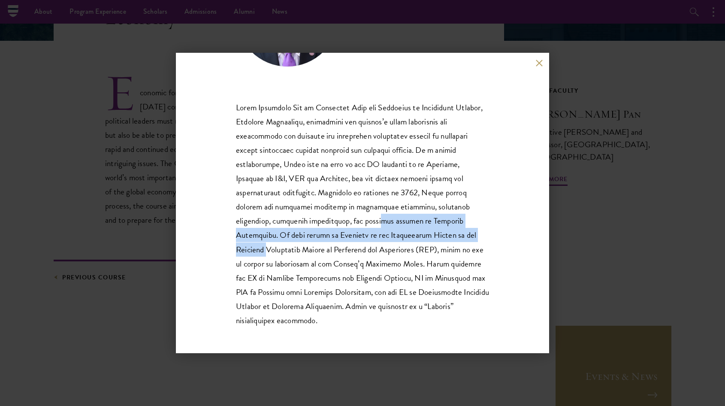
drag, startPoint x: 409, startPoint y: 233, endPoint x: 318, endPoint y: 225, distance: 91.7
click at [318, 225] on p at bounding box center [362, 213] width 253 height 227
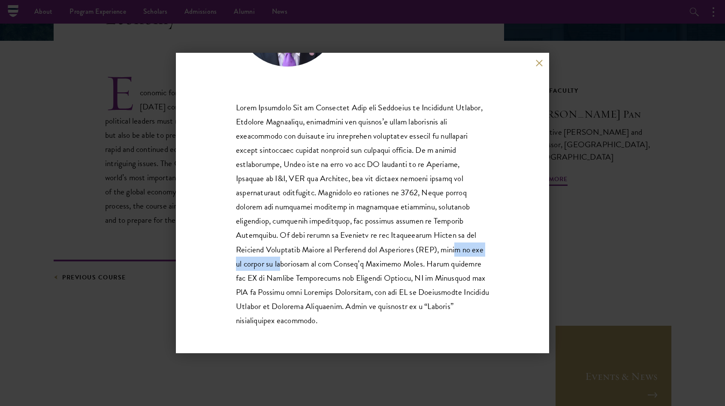
drag, startPoint x: 373, startPoint y: 255, endPoint x: 451, endPoint y: 254, distance: 78.1
click at [451, 254] on p at bounding box center [362, 213] width 253 height 227
drag, startPoint x: 433, startPoint y: 265, endPoint x: 363, endPoint y: 265, distance: 69.5
click at [363, 265] on p at bounding box center [362, 213] width 253 height 227
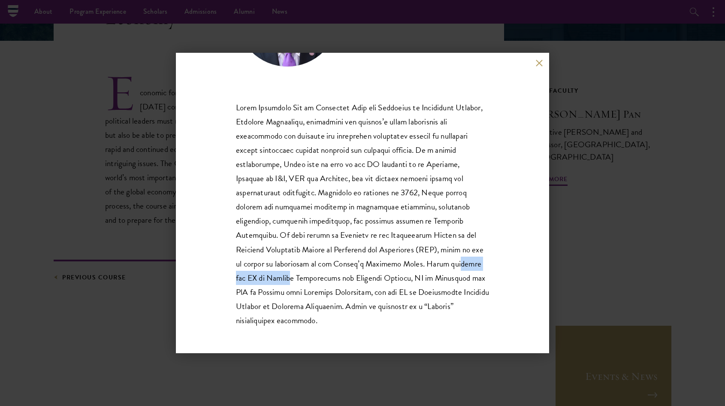
click at [363, 265] on p at bounding box center [362, 213] width 253 height 227
drag, startPoint x: 362, startPoint y: 265, endPoint x: 449, endPoint y: 266, distance: 86.6
click at [448, 266] on p at bounding box center [362, 213] width 253 height 227
click at [449, 266] on p at bounding box center [362, 213] width 253 height 227
click at [375, 279] on p at bounding box center [362, 213] width 253 height 227
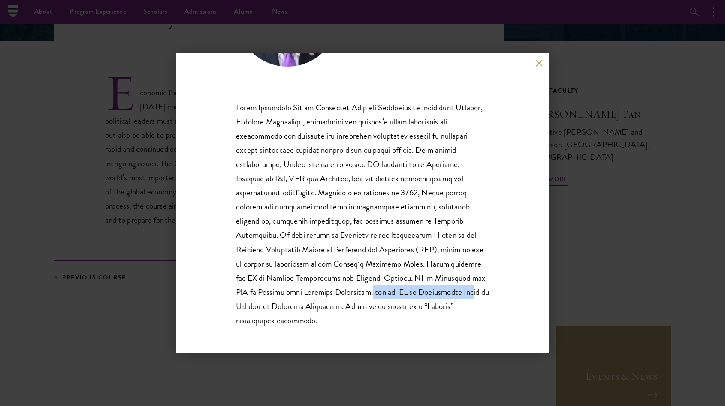
drag, startPoint x: 271, startPoint y: 292, endPoint x: 372, endPoint y: 290, distance: 100.8
click at [372, 290] on p at bounding box center [362, 213] width 253 height 227
drag, startPoint x: 381, startPoint y: 291, endPoint x: 322, endPoint y: 291, distance: 58.8
click at [323, 291] on p at bounding box center [362, 213] width 253 height 227
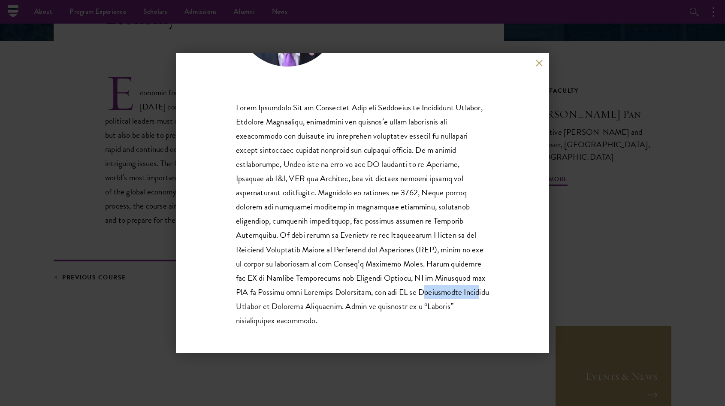
click at [322, 291] on p at bounding box center [362, 213] width 253 height 227
drag, startPoint x: 299, startPoint y: 294, endPoint x: 383, endPoint y: 294, distance: 84.5
click at [383, 294] on p at bounding box center [362, 213] width 253 height 227
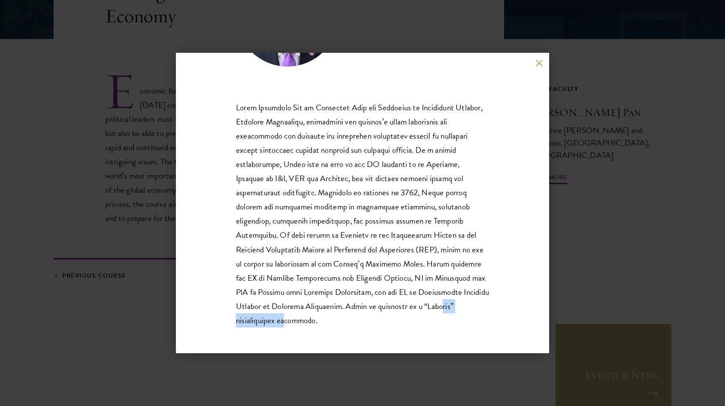
drag, startPoint x: 362, startPoint y: 305, endPoint x: 433, endPoint y: 306, distance: 70.3
click at [432, 306] on p at bounding box center [362, 213] width 253 height 227
click at [433, 306] on p at bounding box center [362, 213] width 253 height 227
click at [368, 307] on p at bounding box center [362, 213] width 253 height 227
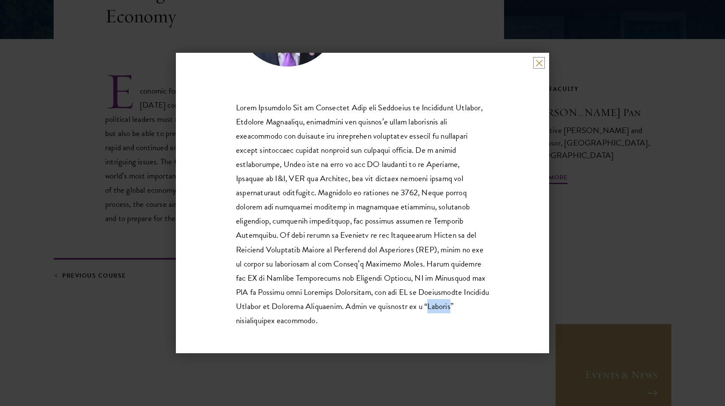
click at [542, 64] on button at bounding box center [538, 62] width 7 height 7
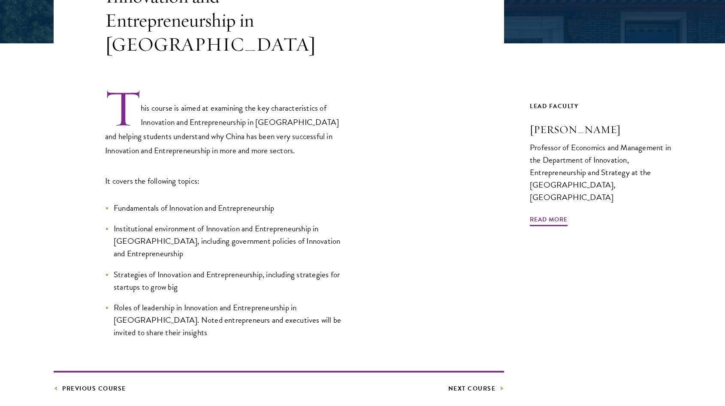
scroll to position [246, 0]
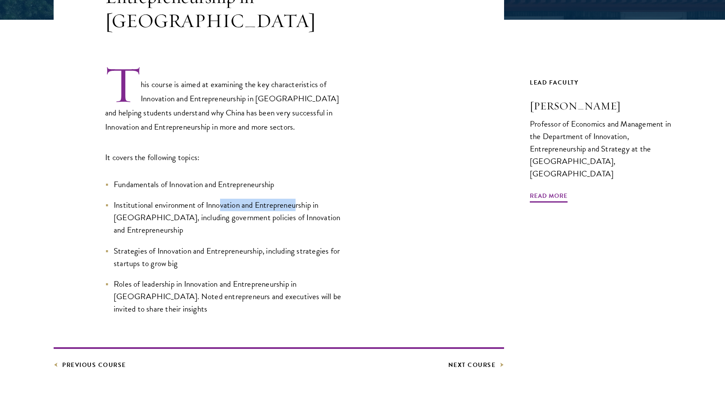
drag, startPoint x: 220, startPoint y: 193, endPoint x: 296, endPoint y: 193, distance: 75.5
click at [296, 199] on span "Institutional environment of Innovation and Entrepreneurship in [GEOGRAPHIC_DAT…" at bounding box center [227, 217] width 226 height 37
drag, startPoint x: 291, startPoint y: 196, endPoint x: 242, endPoint y: 196, distance: 48.9
click at [242, 199] on span "Institutional environment of Innovation and Entrepreneurship in [GEOGRAPHIC_DAT…" at bounding box center [227, 217] width 226 height 37
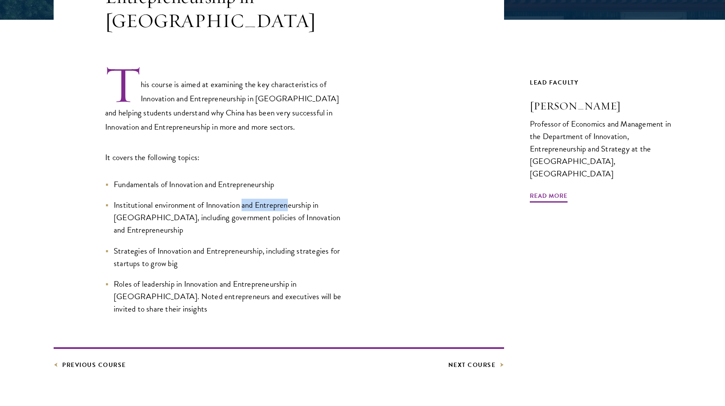
click at [242, 199] on span "Institutional environment of Innovation and Entrepreneurship in [GEOGRAPHIC_DAT…" at bounding box center [227, 217] width 226 height 37
drag, startPoint x: 242, startPoint y: 196, endPoint x: 189, endPoint y: 196, distance: 52.8
click at [191, 199] on span "Institutional environment of Innovation and Entrepreneurship in [GEOGRAPHIC_DAT…" at bounding box center [227, 217] width 226 height 37
click at [189, 199] on span "Institutional environment of Innovation and Entrepreneurship in [GEOGRAPHIC_DAT…" at bounding box center [227, 217] width 226 height 37
drag, startPoint x: 152, startPoint y: 223, endPoint x: 230, endPoint y: 223, distance: 78.1
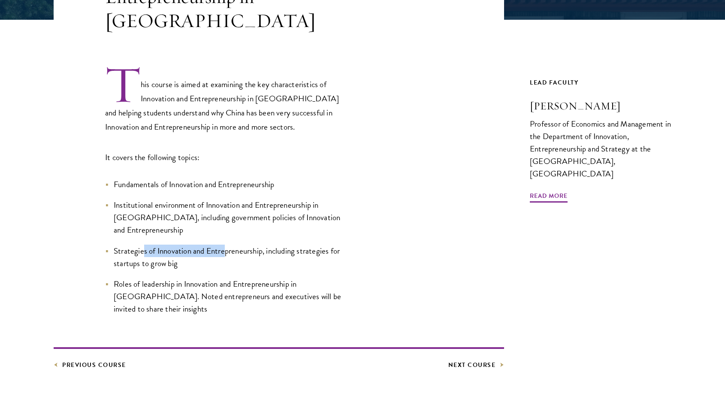
click at [230, 244] on span "Strategies of Innovation and Entrepreneurship, including strategies for startup…" at bounding box center [227, 256] width 226 height 25
drag, startPoint x: 230, startPoint y: 223, endPoint x: 138, endPoint y: 223, distance: 91.8
click at [138, 244] on span "Strategies of Innovation and Entrepreneurship, including strategies for startup…" at bounding box center [227, 256] width 226 height 25
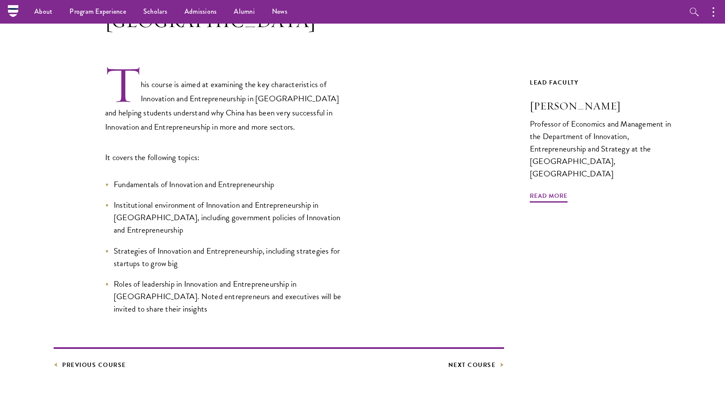
scroll to position [239, 0]
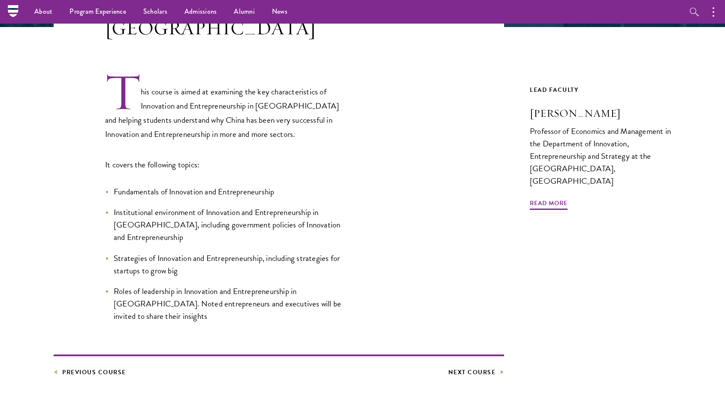
click at [358, 91] on div "This course is aimed at examining the key characteristics of Innovation and Ent…" at bounding box center [279, 197] width 450 height 250
click at [562, 106] on h3 "[PERSON_NAME]" at bounding box center [601, 113] width 142 height 15
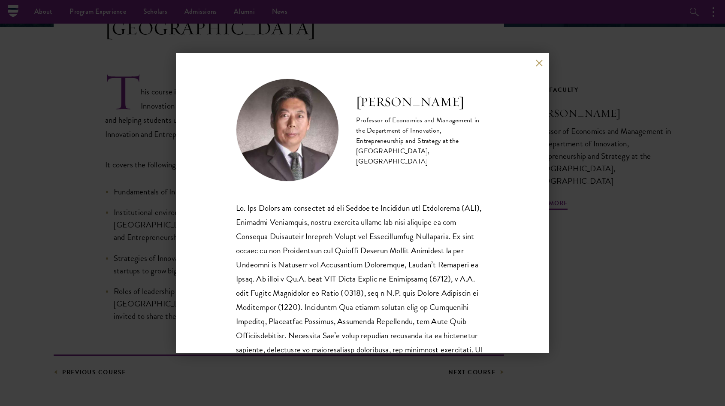
scroll to position [10, 0]
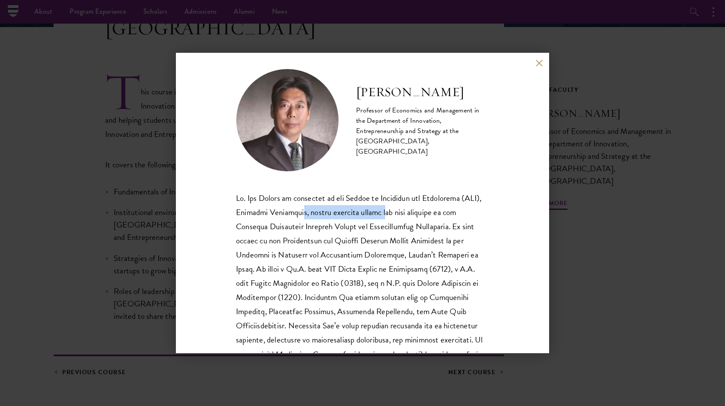
drag, startPoint x: 320, startPoint y: 209, endPoint x: 406, endPoint y: 211, distance: 86.2
click at [406, 211] on p at bounding box center [362, 304] width 253 height 227
drag, startPoint x: 406, startPoint y: 211, endPoint x: 307, endPoint y: 211, distance: 99.5
click at [307, 211] on p at bounding box center [362, 304] width 253 height 227
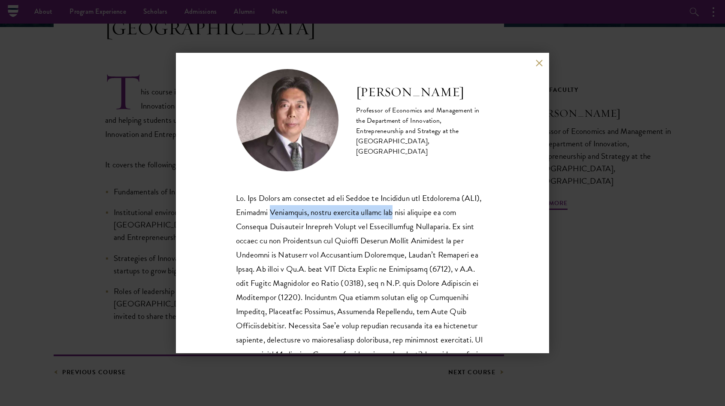
click at [307, 211] on p at bounding box center [362, 304] width 253 height 227
click at [538, 63] on button at bounding box center [538, 62] width 7 height 7
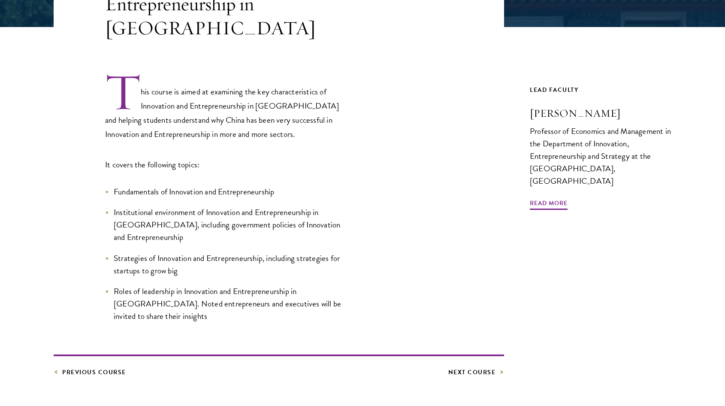
scroll to position [239, 0]
drag, startPoint x: 271, startPoint y: 102, endPoint x: 315, endPoint y: 101, distance: 43.7
click at [315, 101] on p "This course is aimed at examining the key characteristics of Innovation and Ent…" at bounding box center [227, 106] width 244 height 69
drag, startPoint x: 289, startPoint y: 101, endPoint x: 273, endPoint y: 101, distance: 15.9
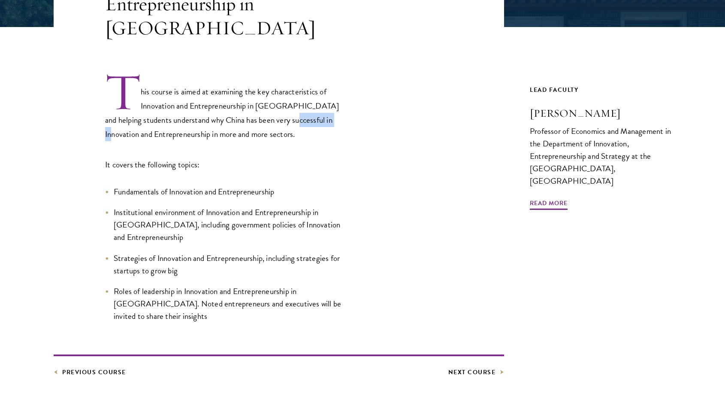
click at [273, 101] on p "This course is aimed at examining the key characteristics of Innovation and Ent…" at bounding box center [227, 106] width 244 height 69
